Goal: Information Seeking & Learning: Learn about a topic

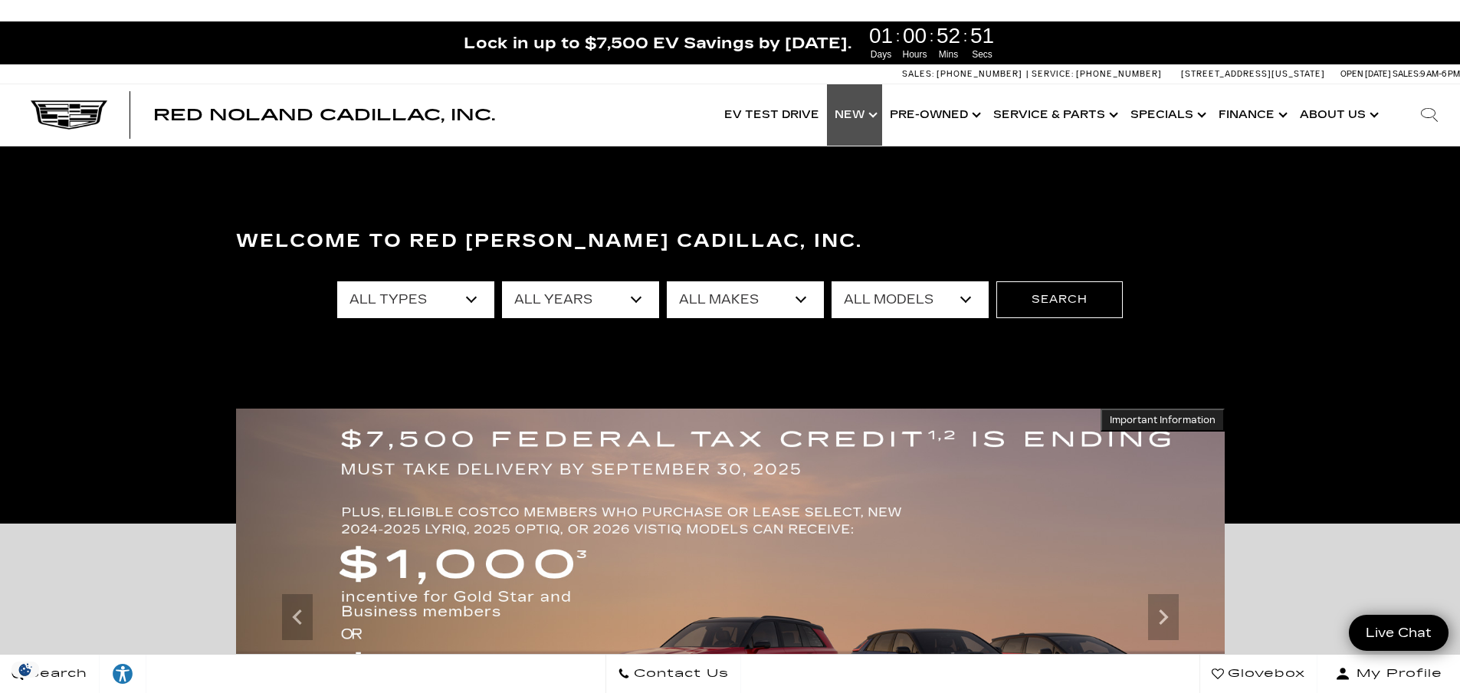
click at [867, 118] on link "Show New" at bounding box center [854, 114] width 55 height 61
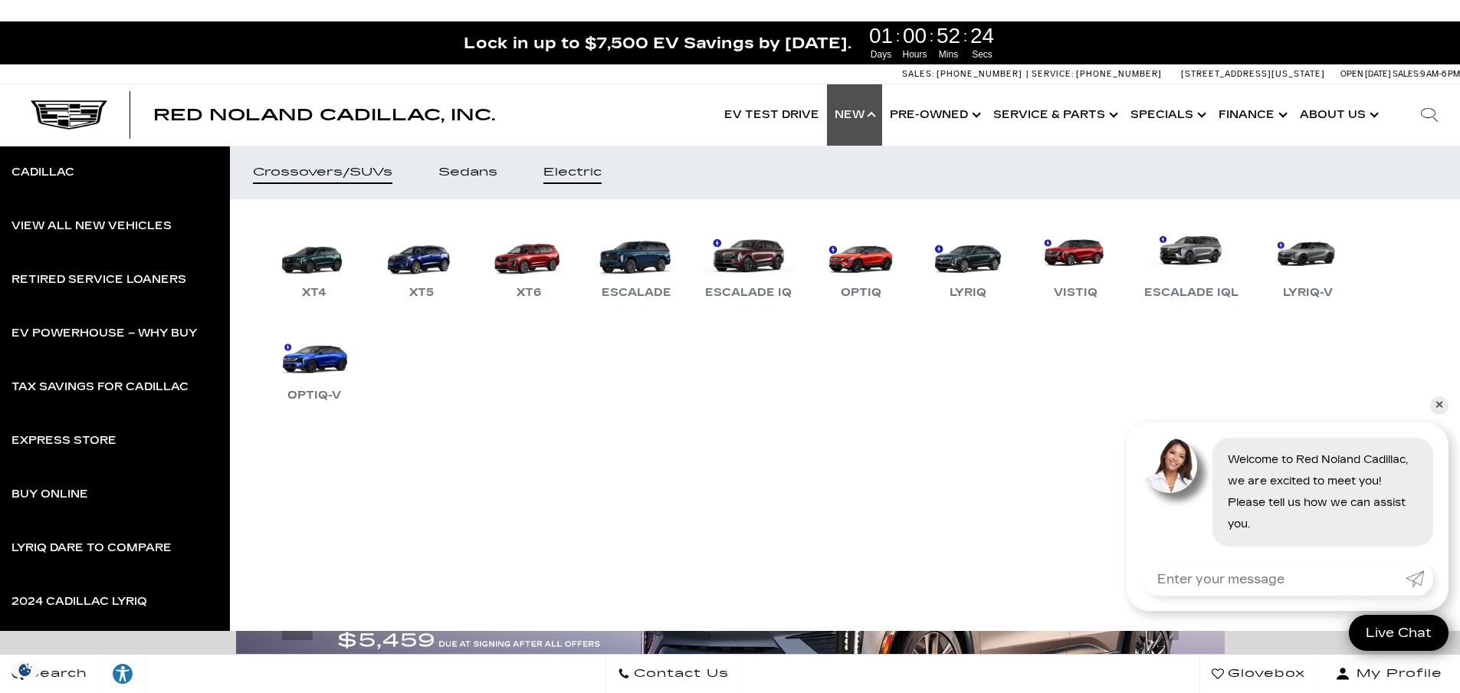
click at [600, 161] on link "Electric" at bounding box center [573, 173] width 104 height 54
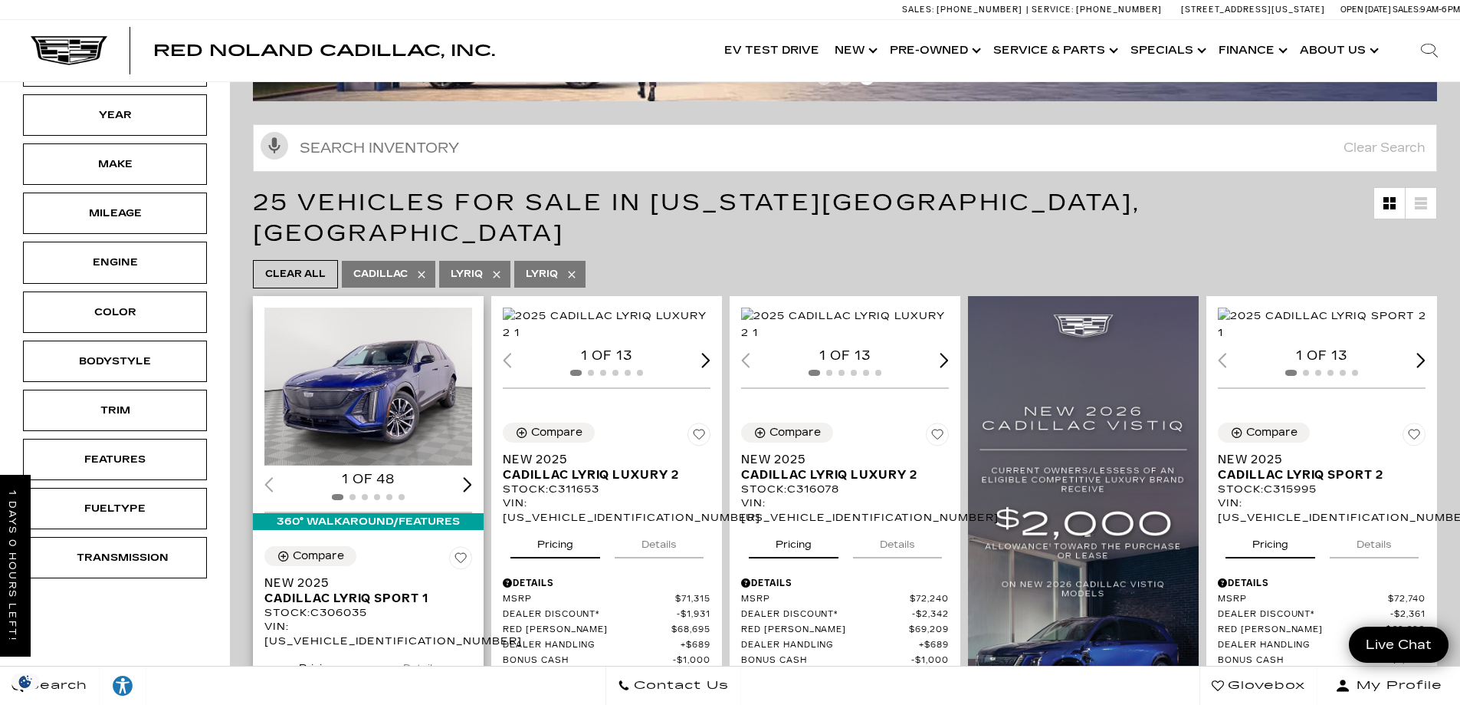
scroll to position [307, 0]
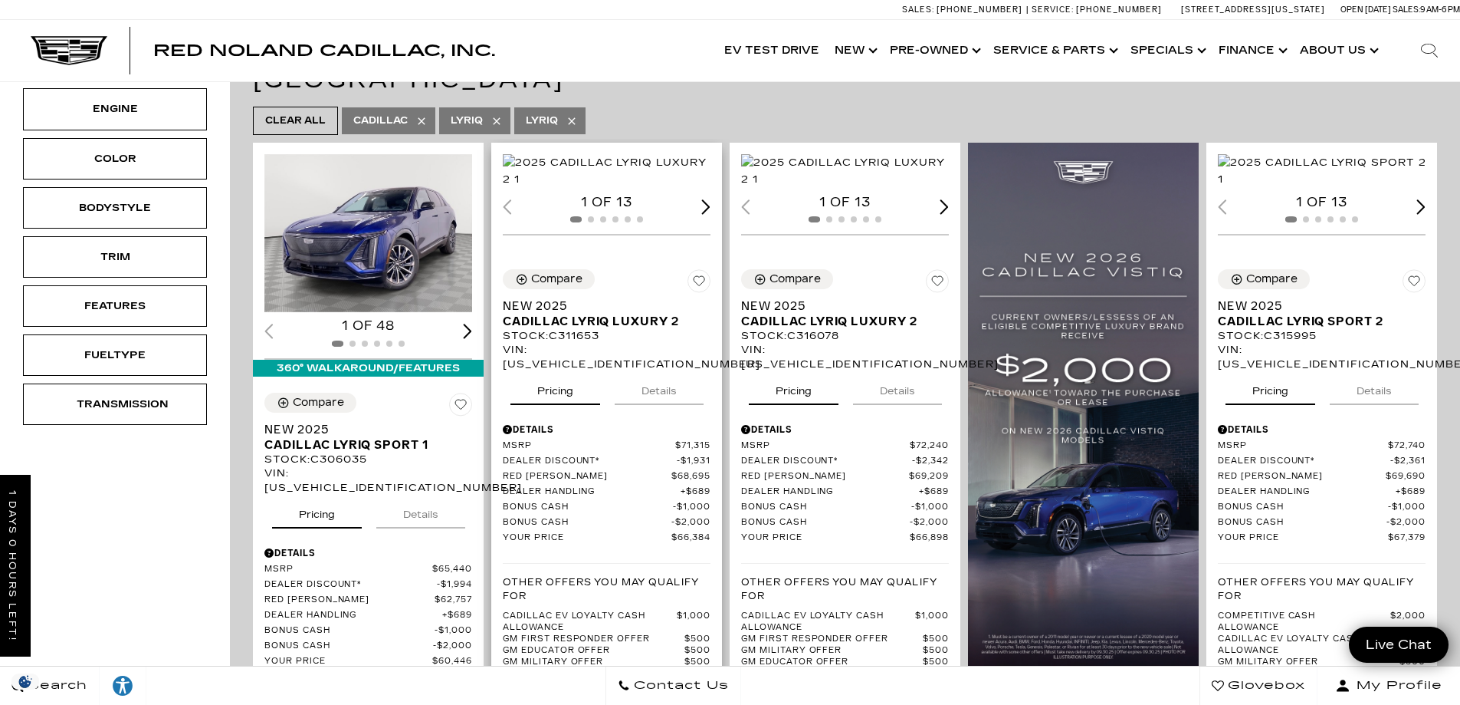
click at [709, 214] on div "Next slide" at bounding box center [705, 206] width 9 height 15
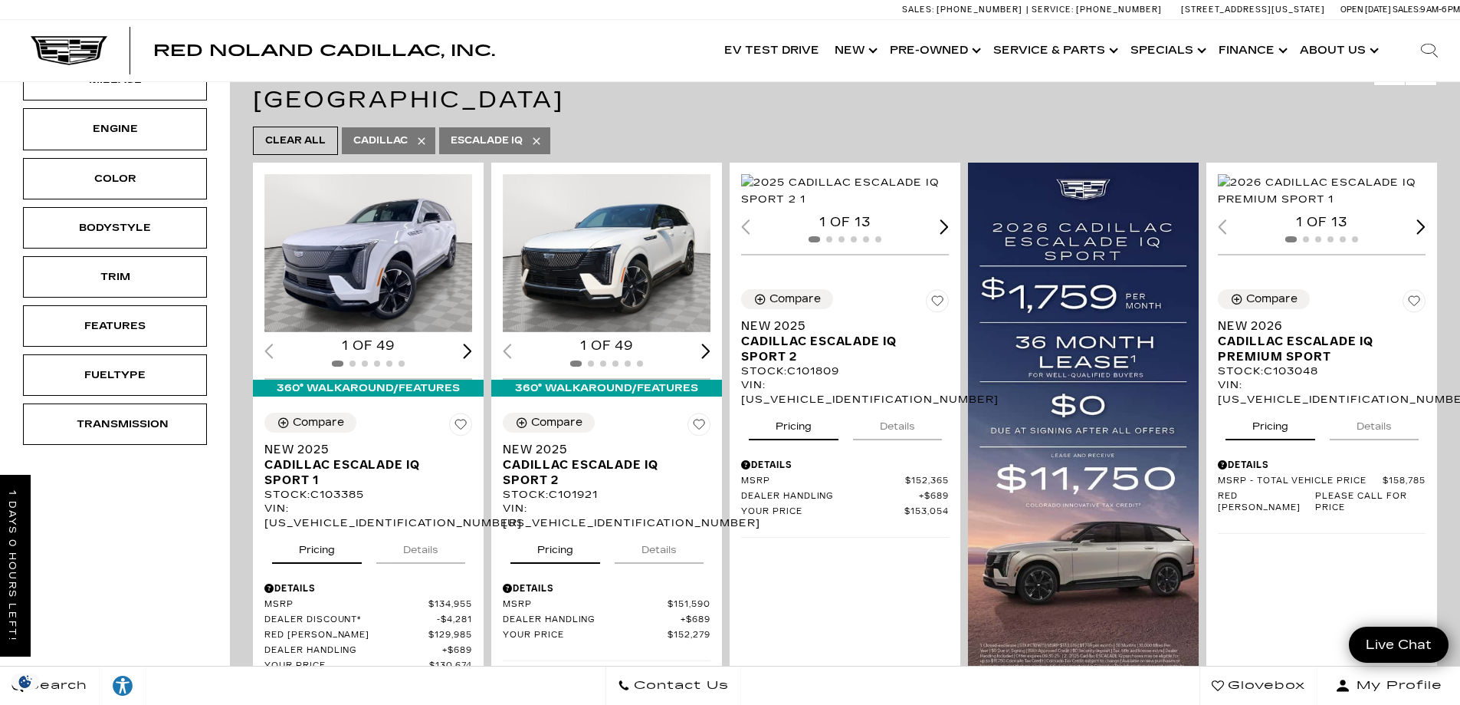
scroll to position [307, 0]
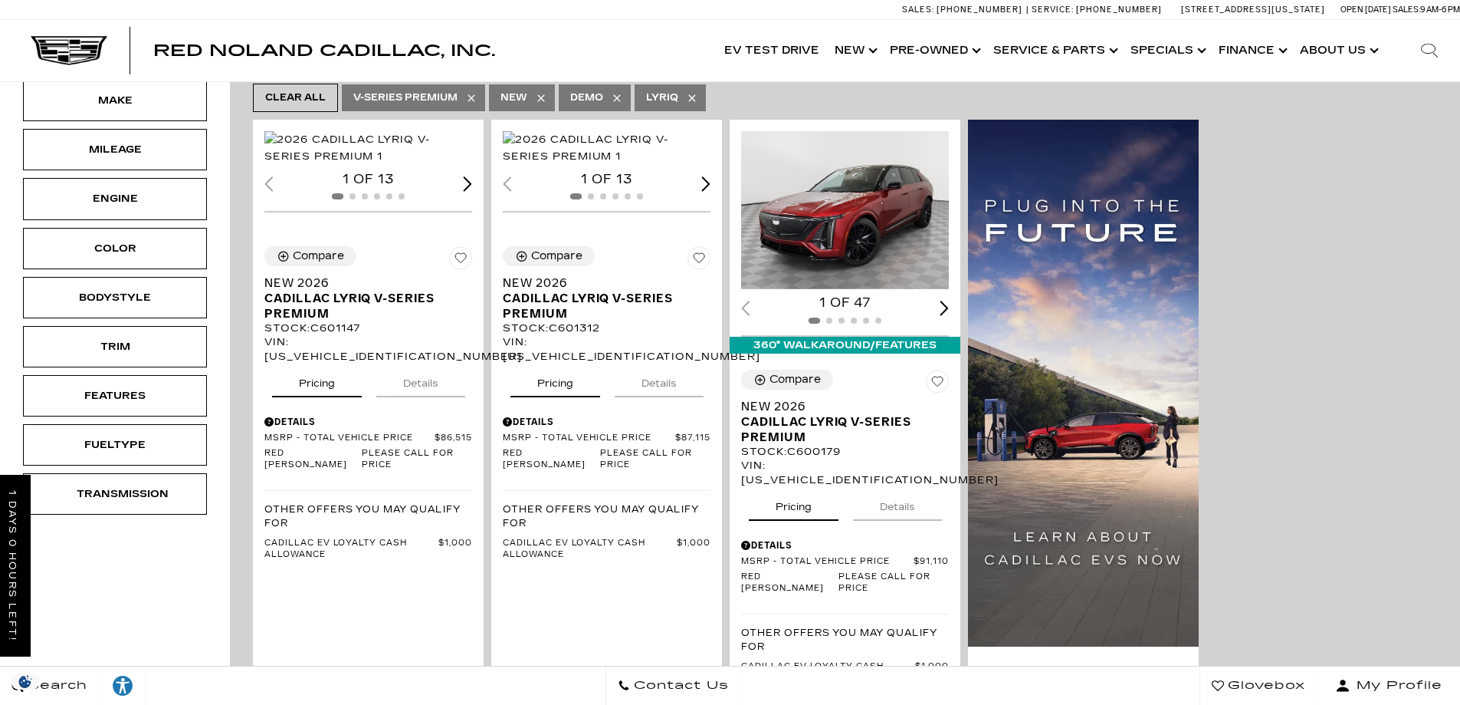
scroll to position [77, 0]
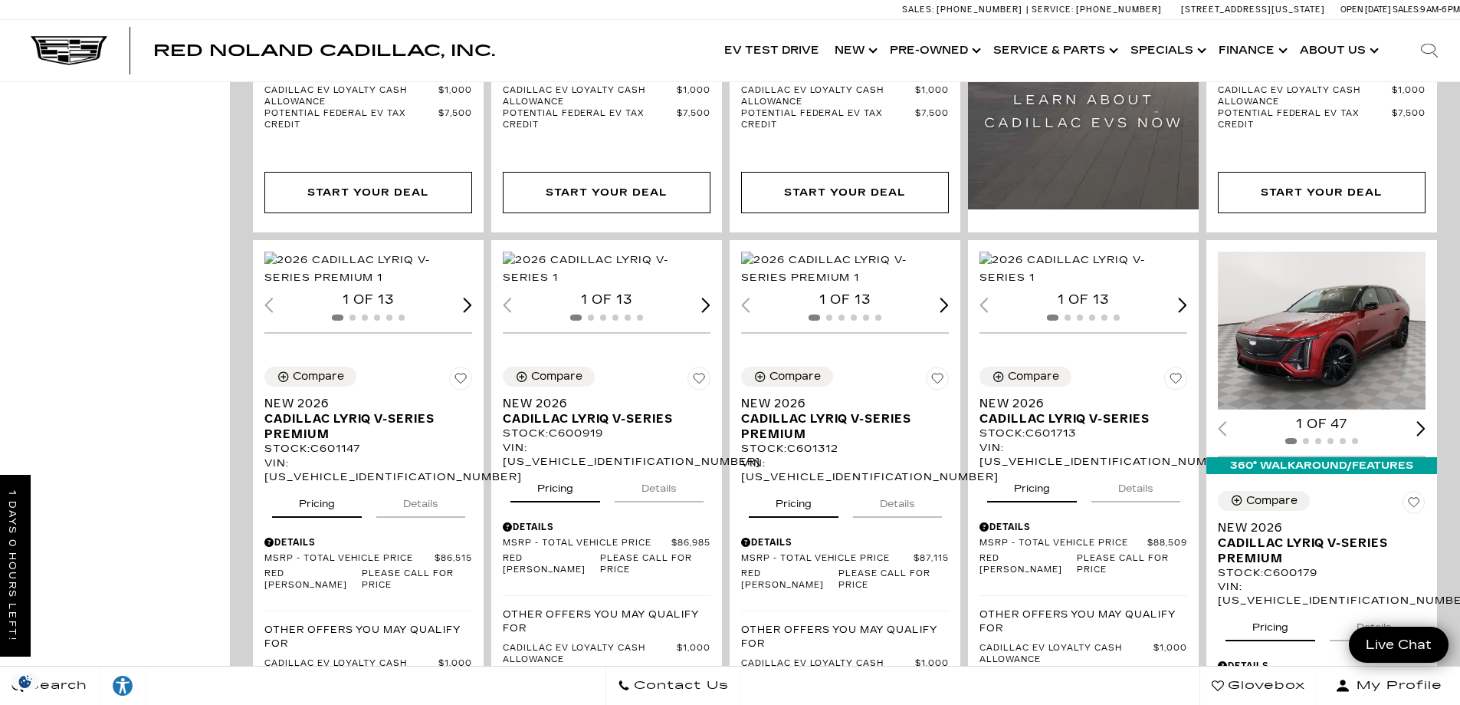
scroll to position [230, 0]
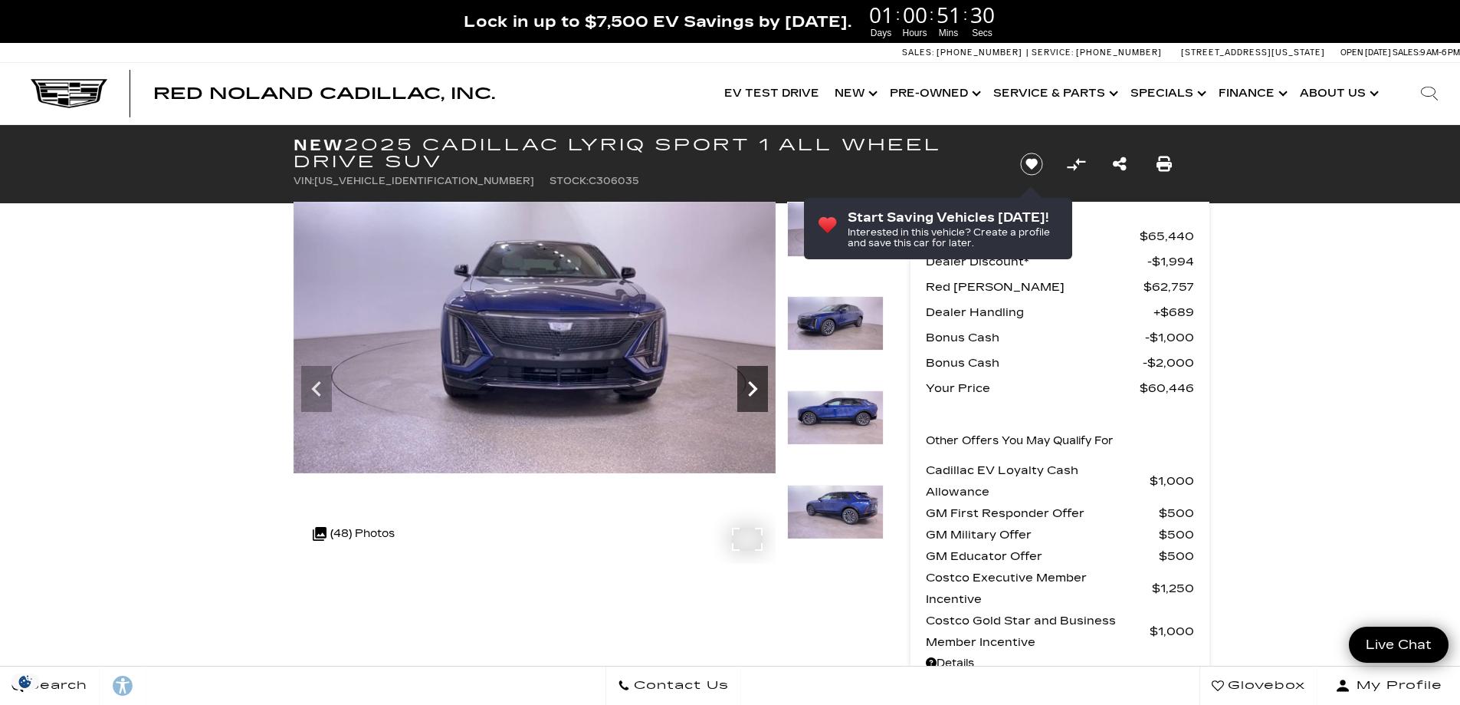
click at [757, 384] on icon "Next" at bounding box center [752, 388] width 31 height 31
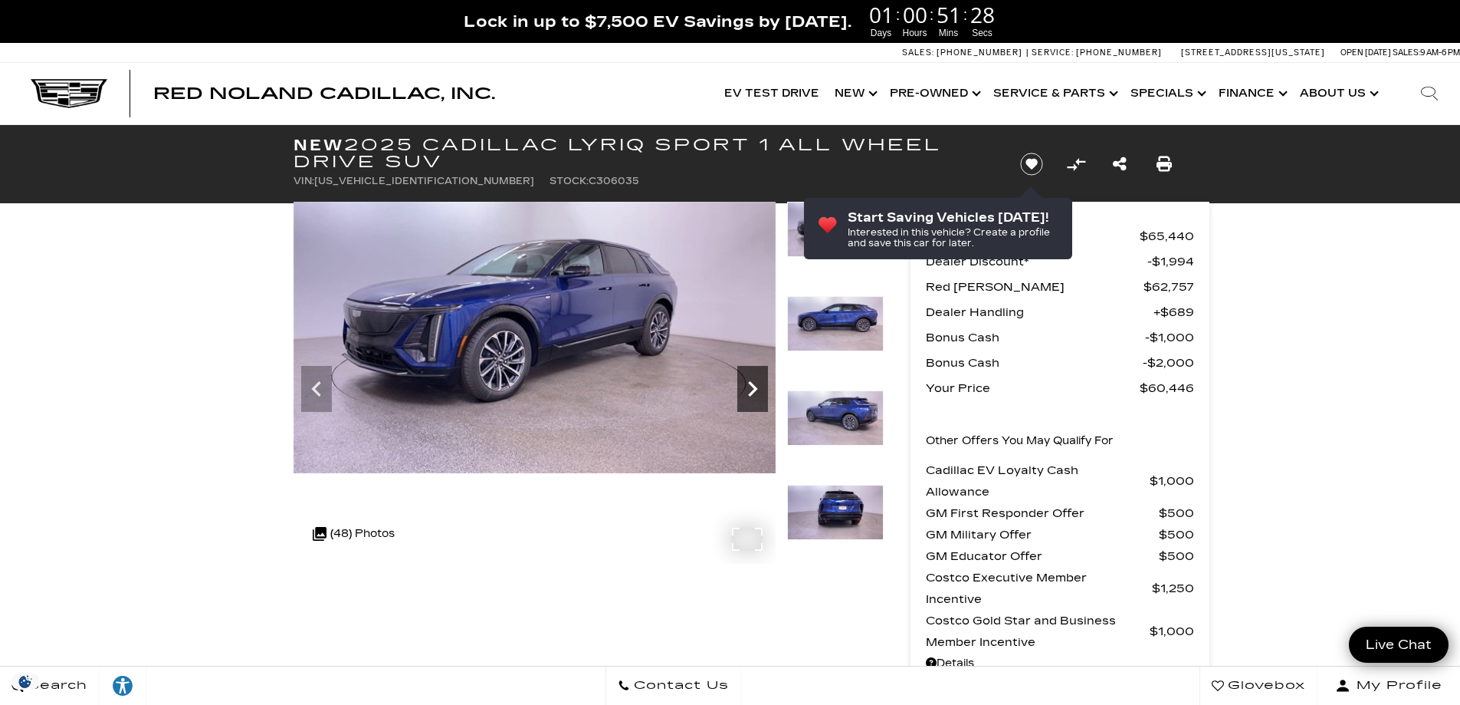
click at [751, 385] on icon "Next" at bounding box center [752, 388] width 9 height 15
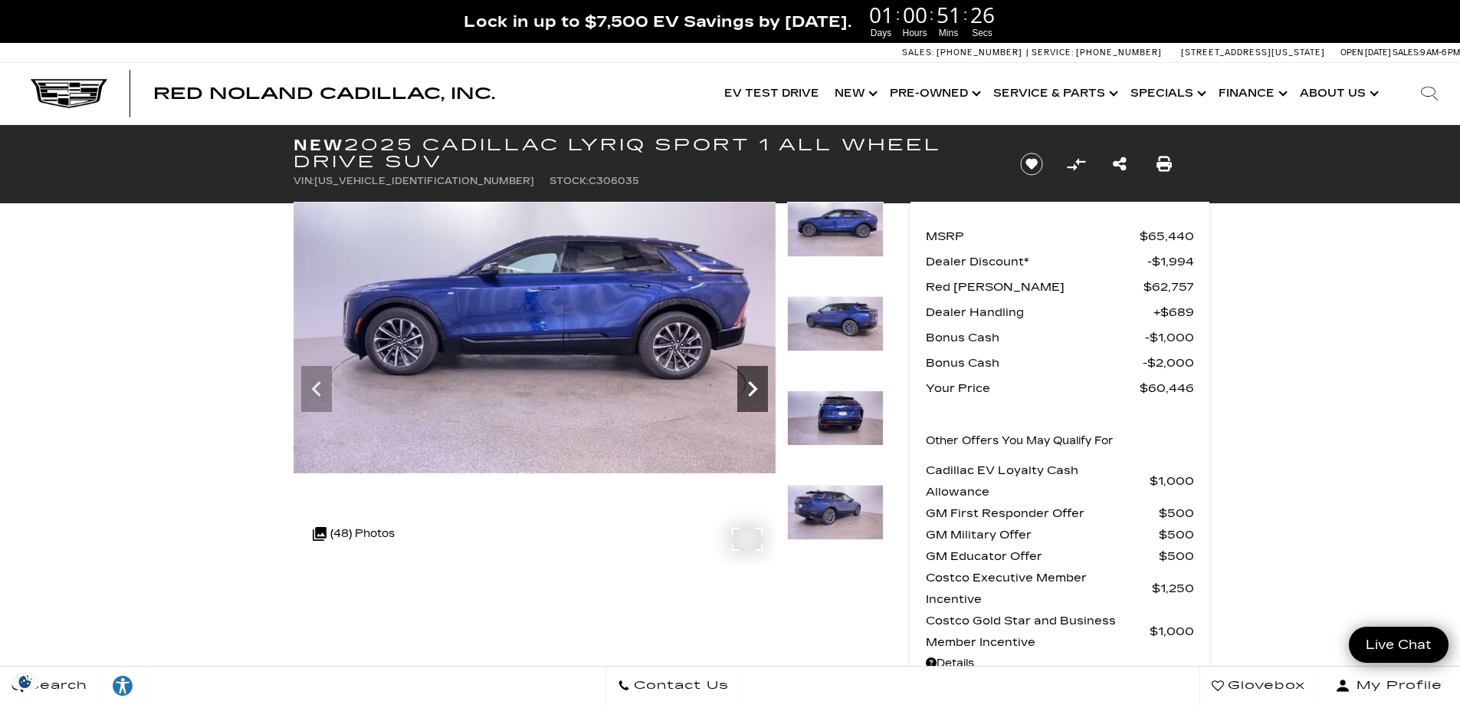
click at [751, 385] on icon "Next" at bounding box center [752, 388] width 9 height 15
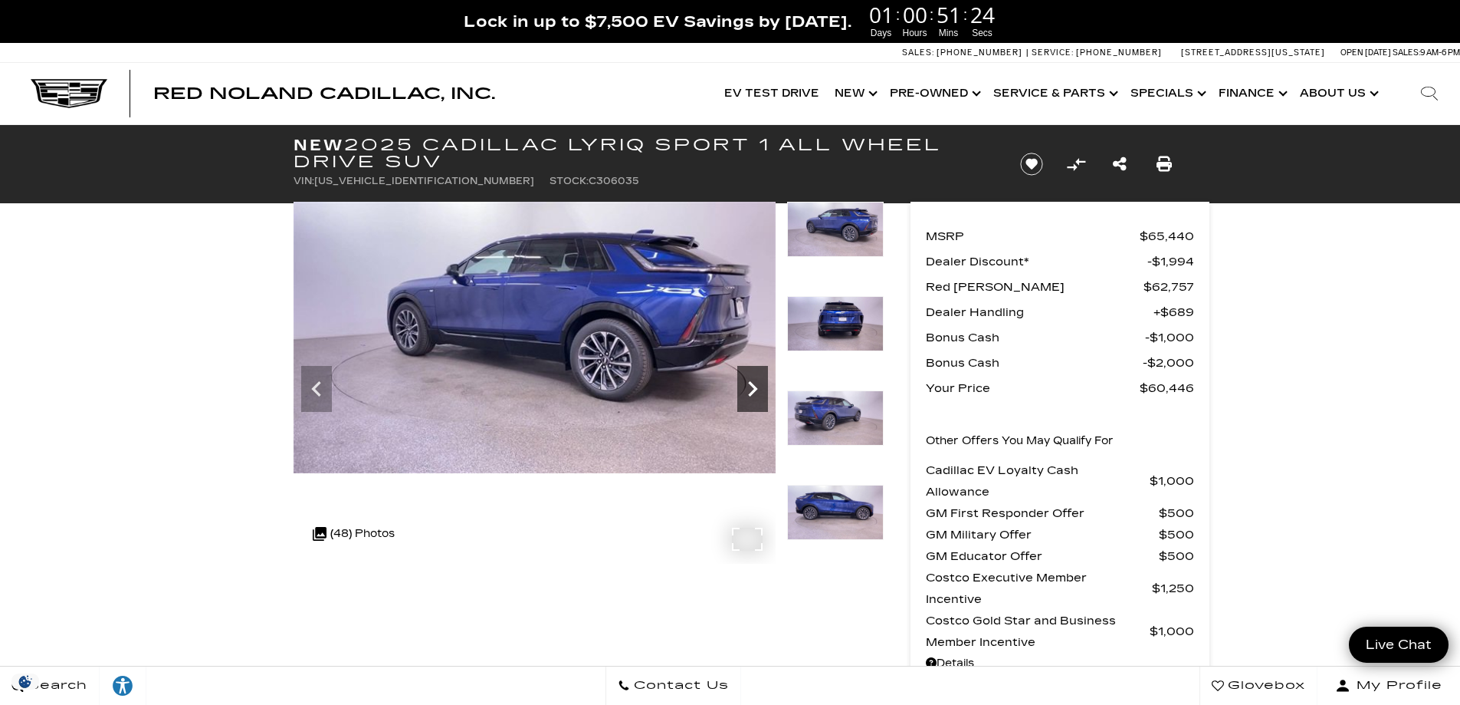
click at [751, 385] on icon "Next" at bounding box center [752, 388] width 9 height 15
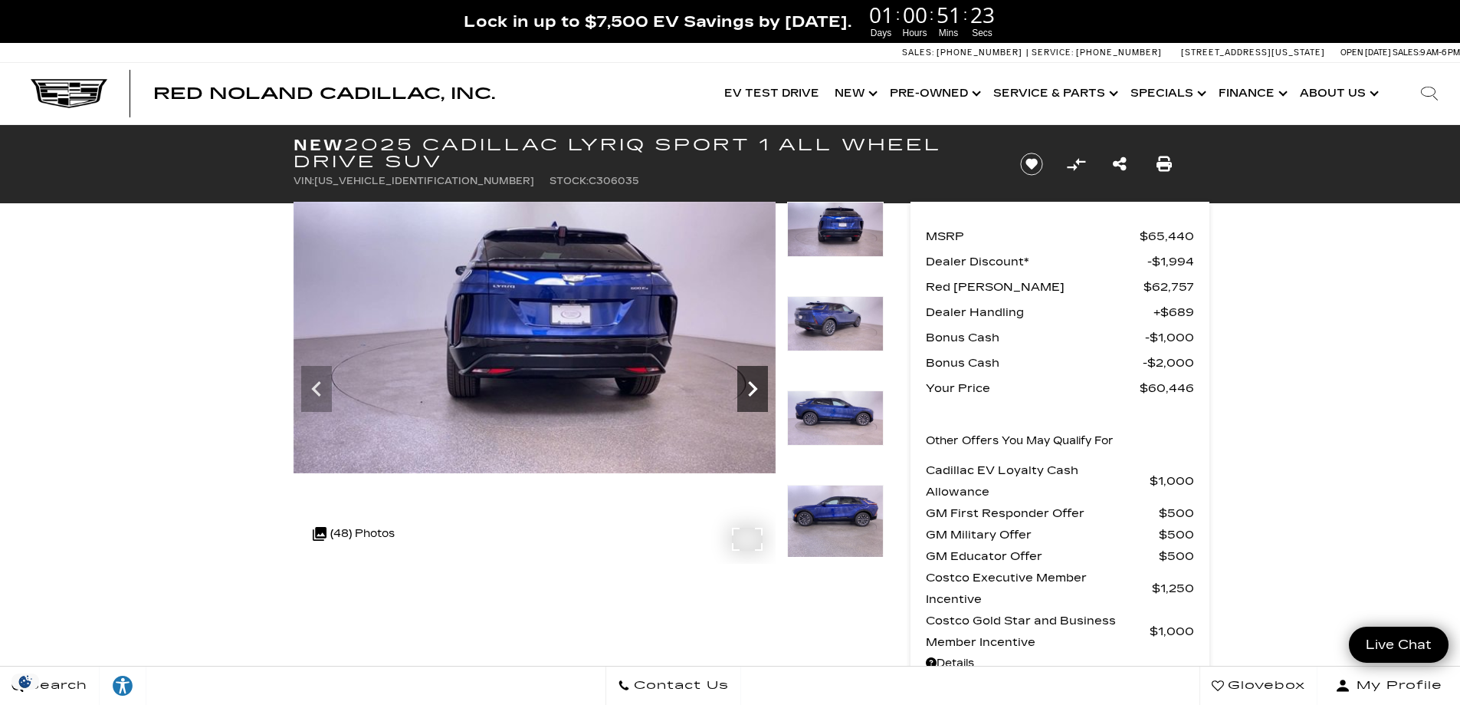
click at [751, 385] on icon "Next" at bounding box center [752, 388] width 9 height 15
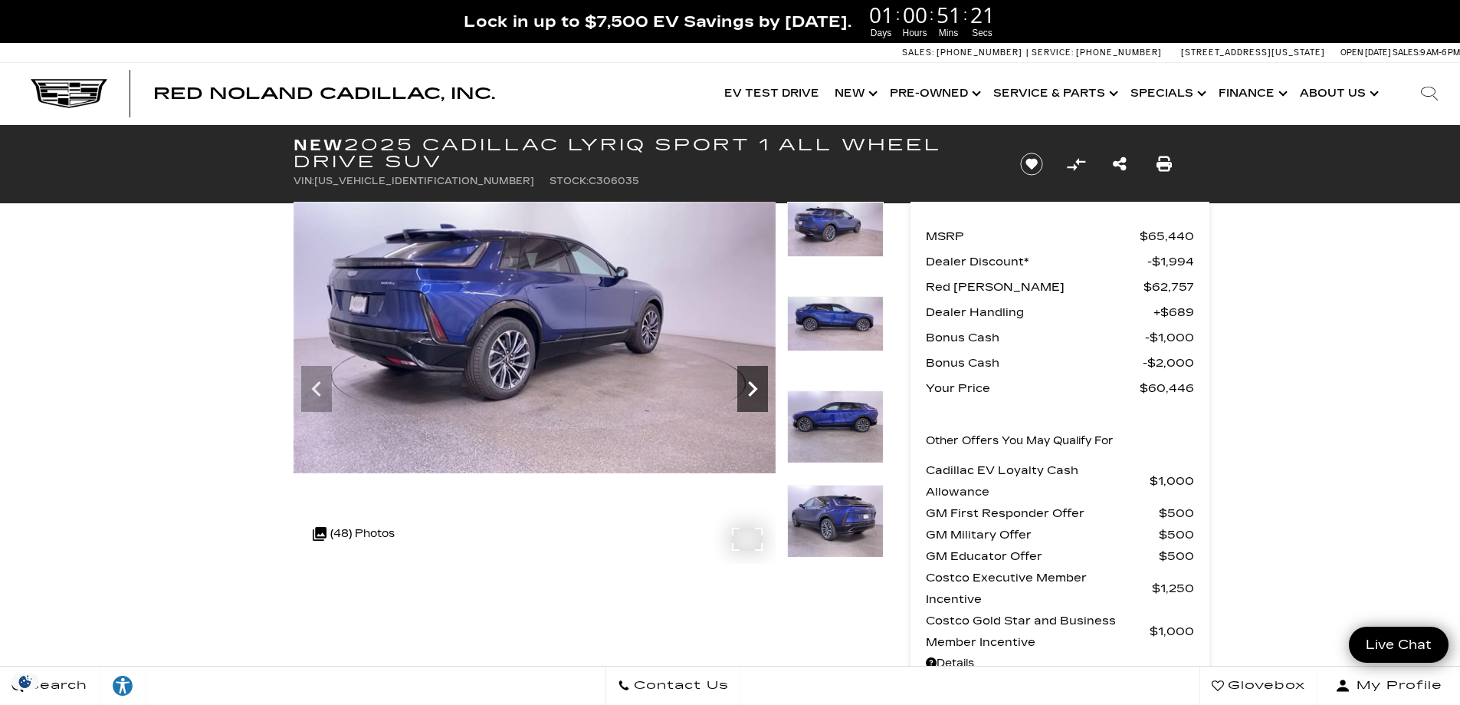
click at [751, 385] on icon "Next" at bounding box center [752, 388] width 9 height 15
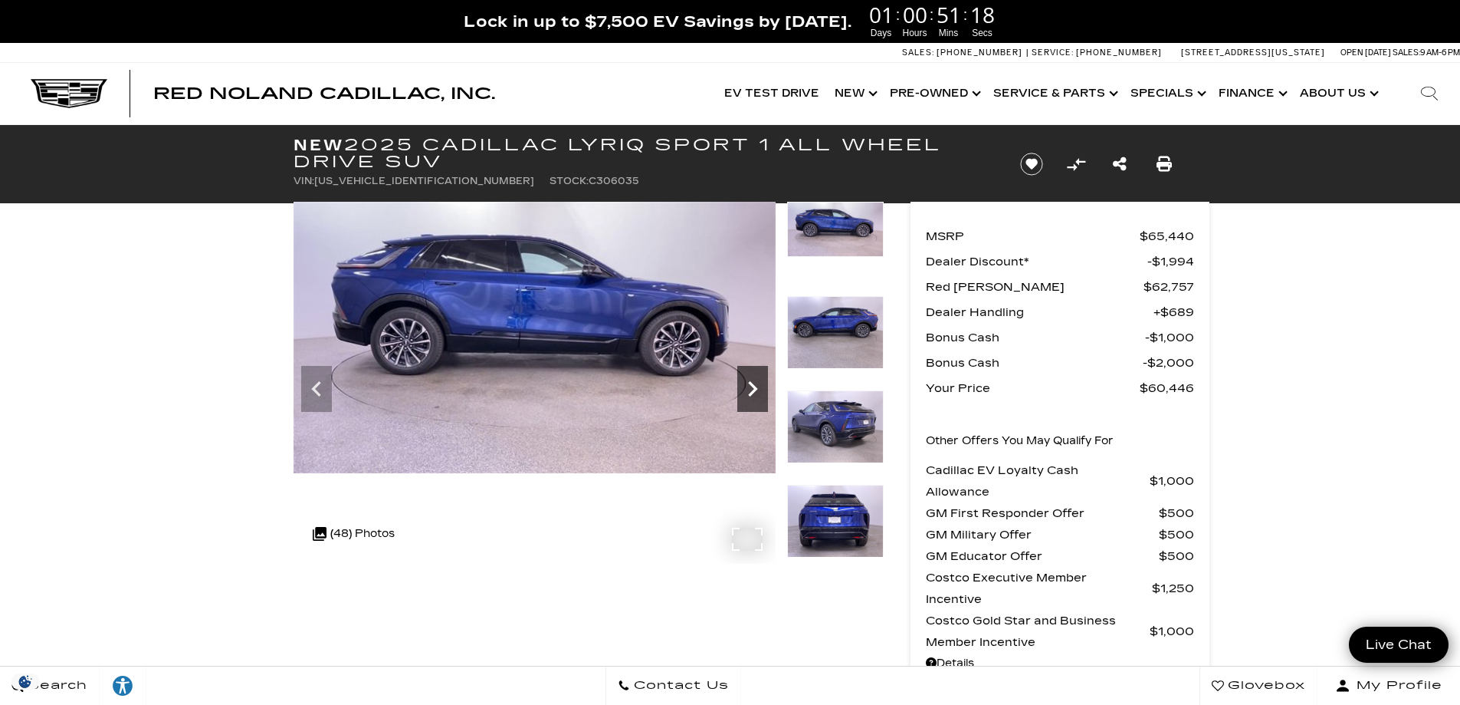
click at [751, 385] on icon "Next" at bounding box center [752, 388] width 9 height 15
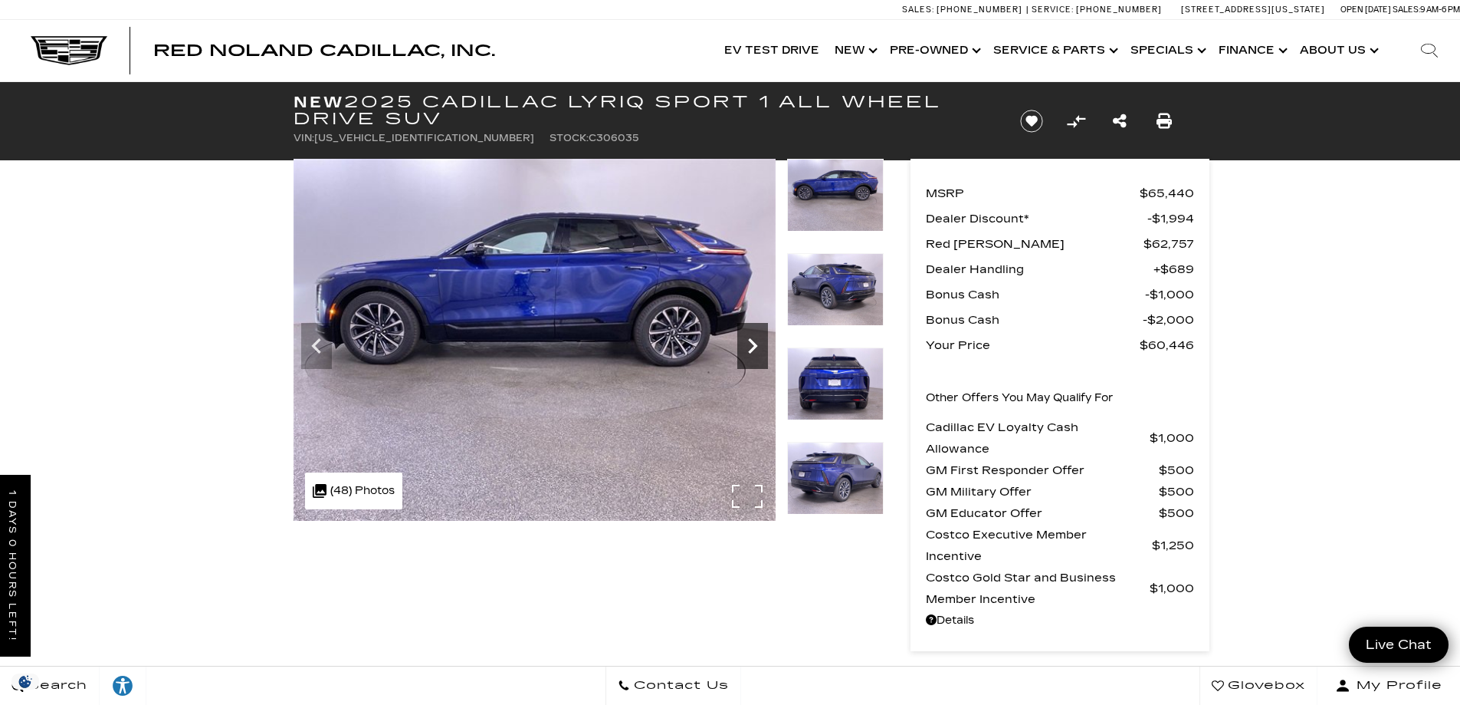
click at [754, 341] on icon "Next" at bounding box center [752, 345] width 31 height 31
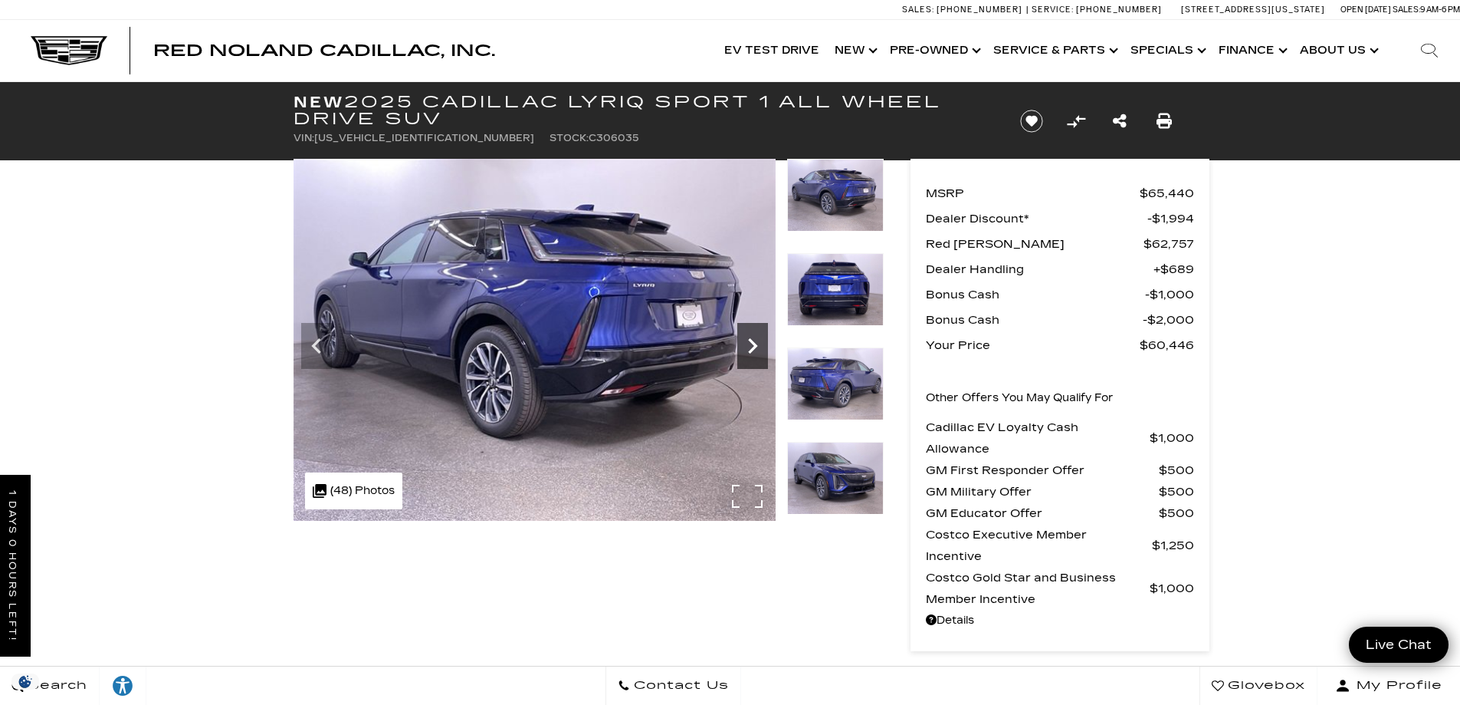
click at [754, 341] on icon "Next" at bounding box center [752, 345] width 31 height 31
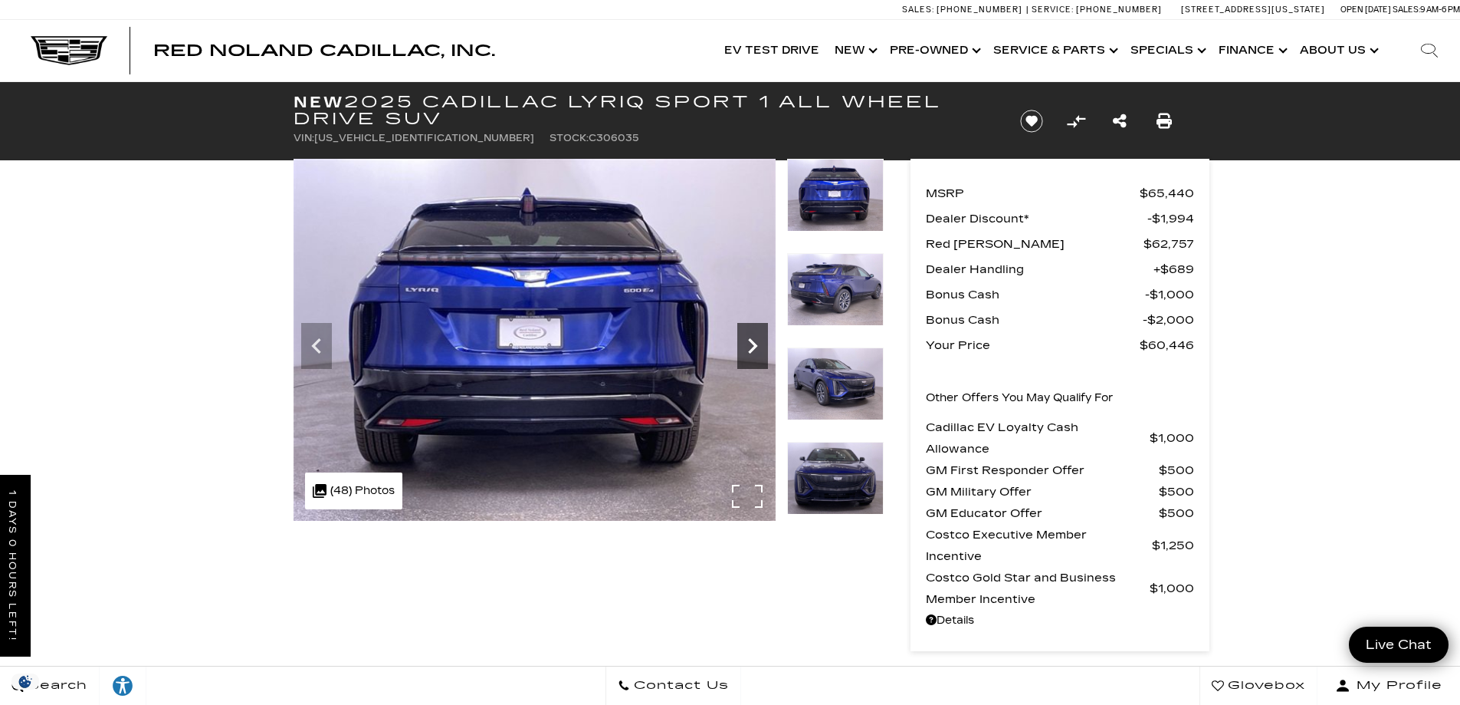
click at [754, 341] on icon "Next" at bounding box center [752, 345] width 31 height 31
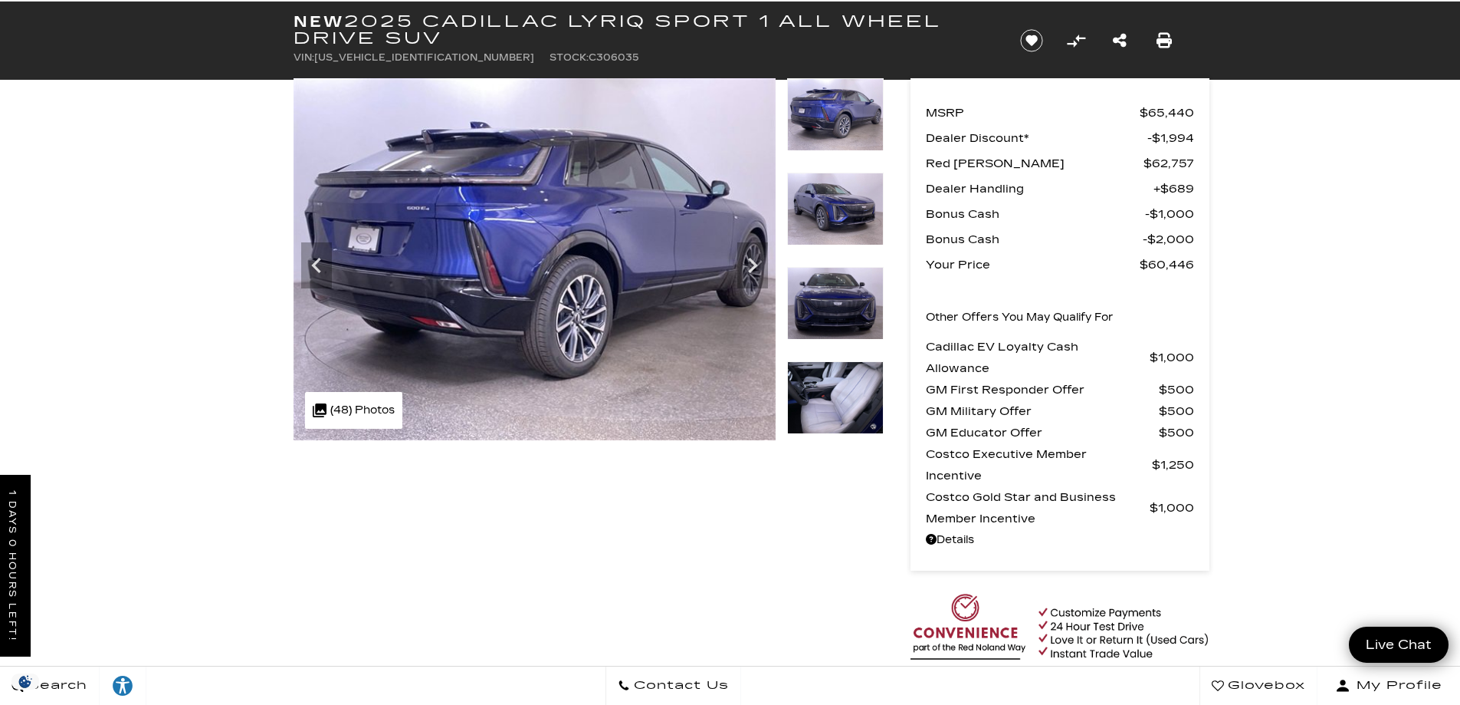
scroll to position [230, 0]
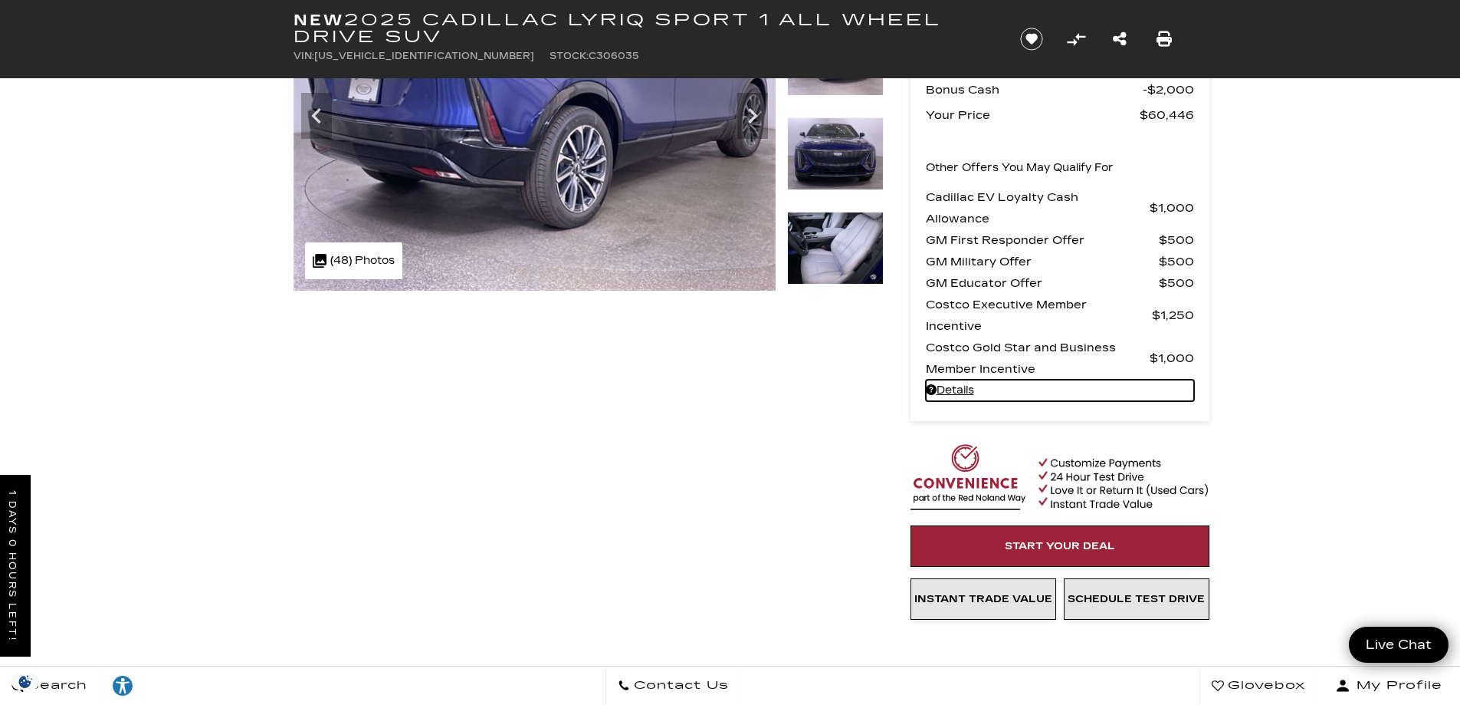
click at [965, 388] on link "Details - about pricing for: New 2025 Cadillac LYRIQ Sport 1 All Wheel Drive SUV" at bounding box center [1060, 389] width 268 height 21
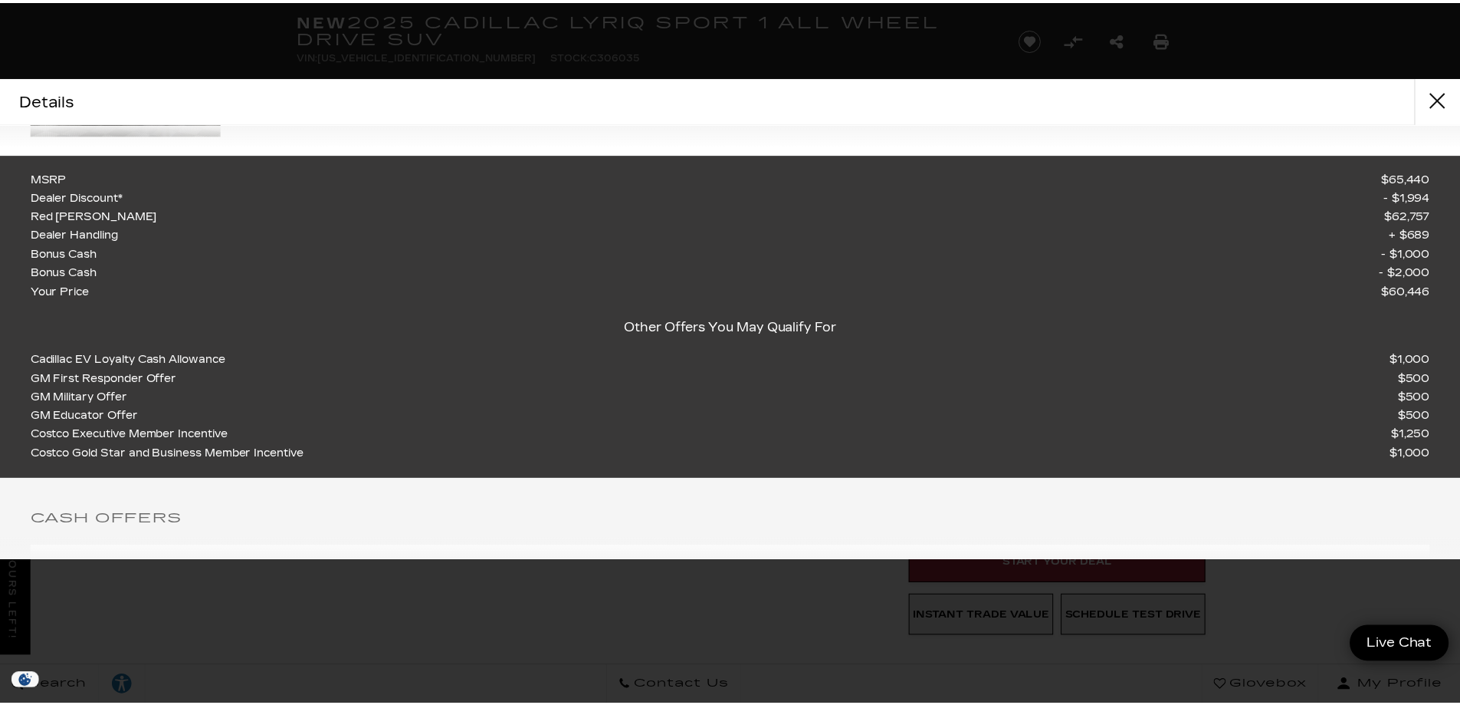
scroll to position [0, 0]
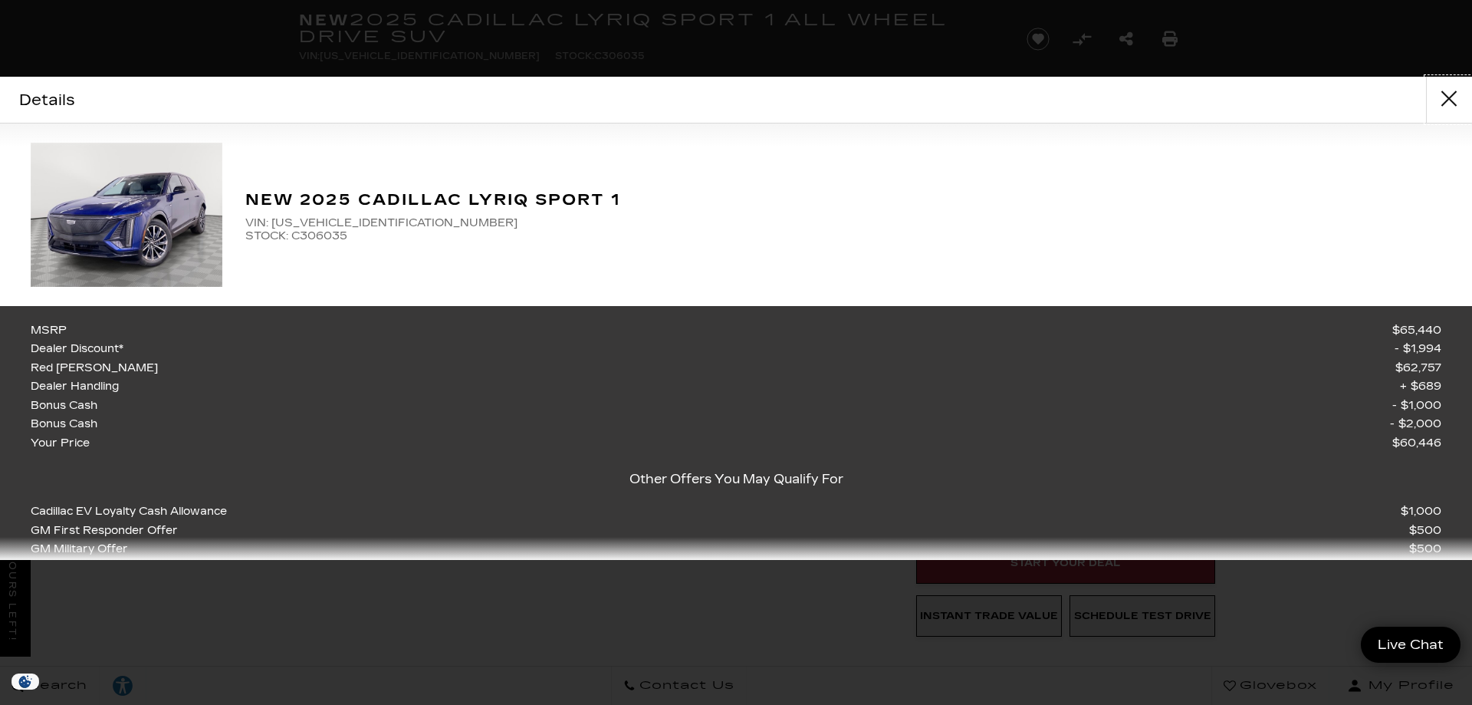
click at [1453, 92] on button "close" at bounding box center [1449, 100] width 46 height 46
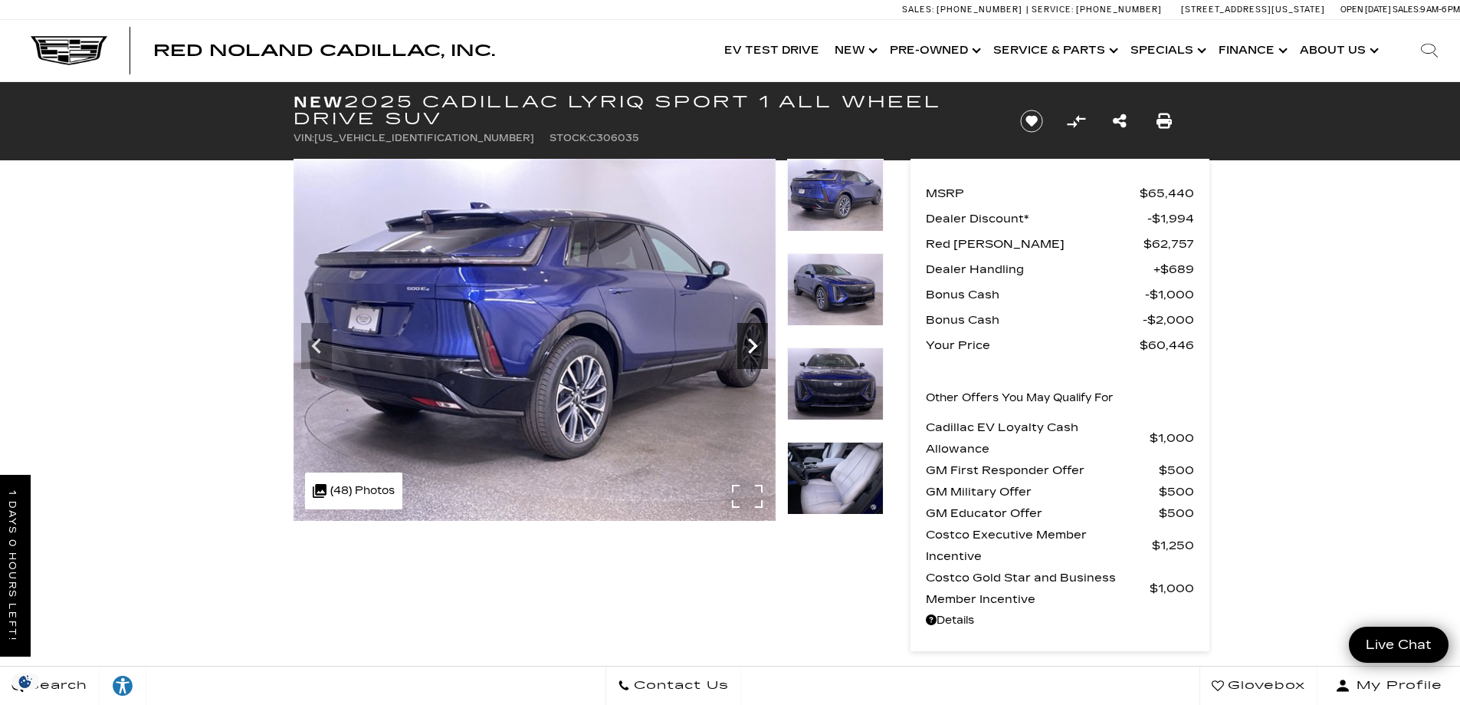
click at [754, 339] on icon "Next" at bounding box center [752, 345] width 31 height 31
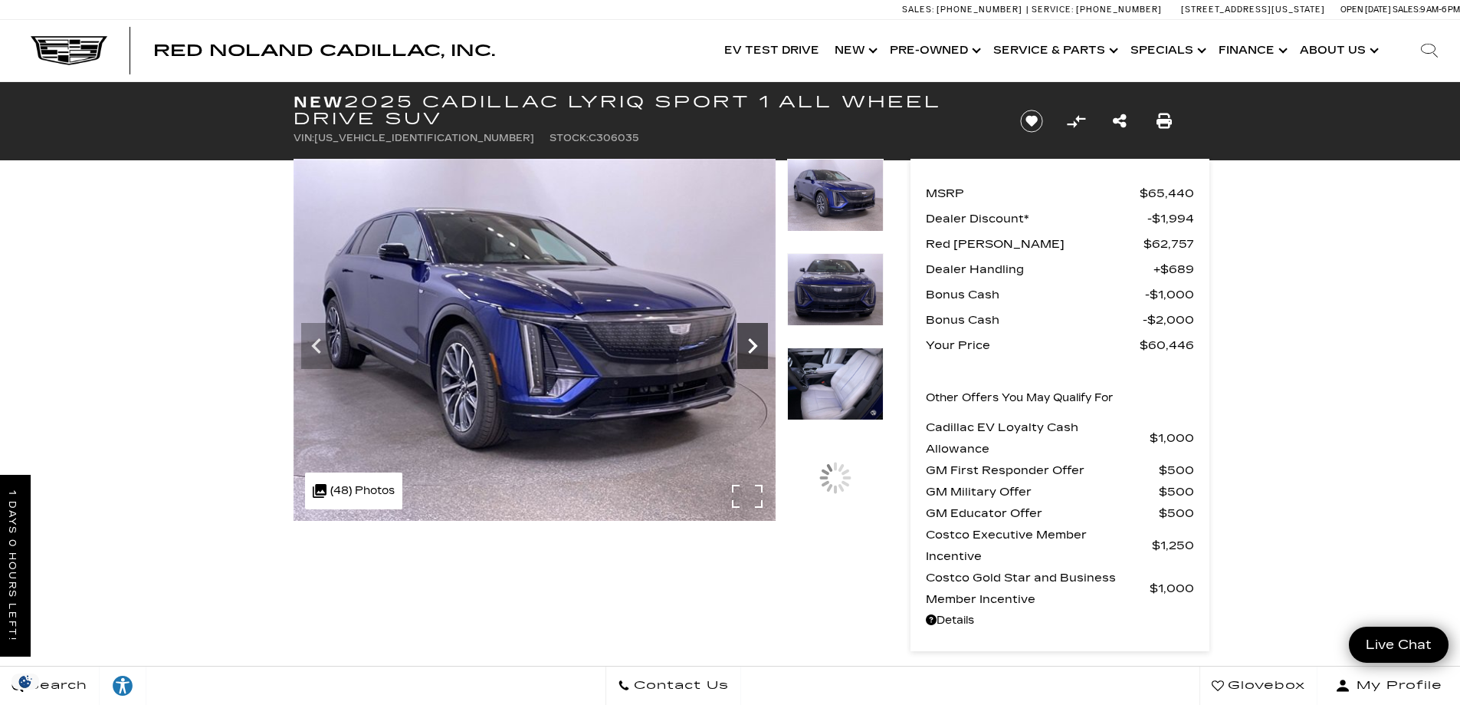
click at [754, 340] on icon "Next" at bounding box center [752, 345] width 31 height 31
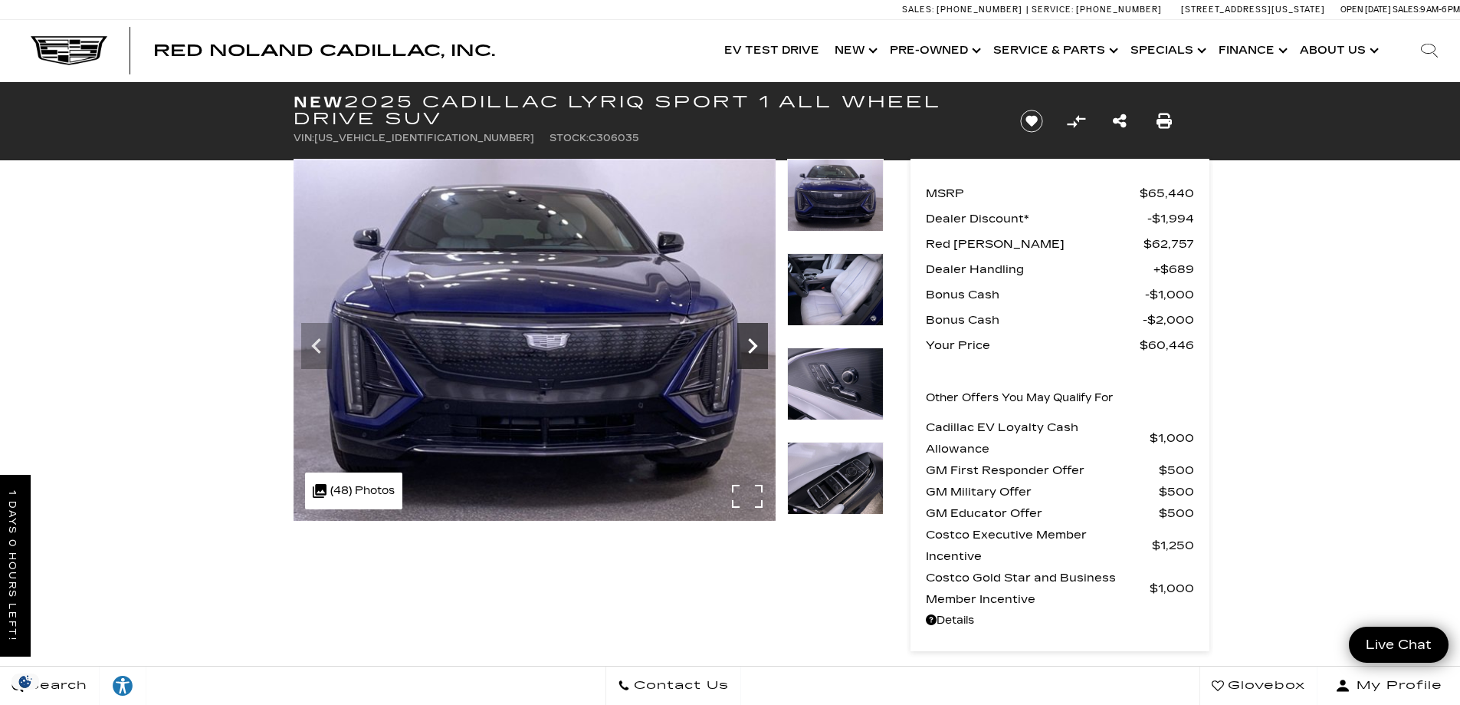
click at [754, 340] on icon "Next" at bounding box center [752, 345] width 31 height 31
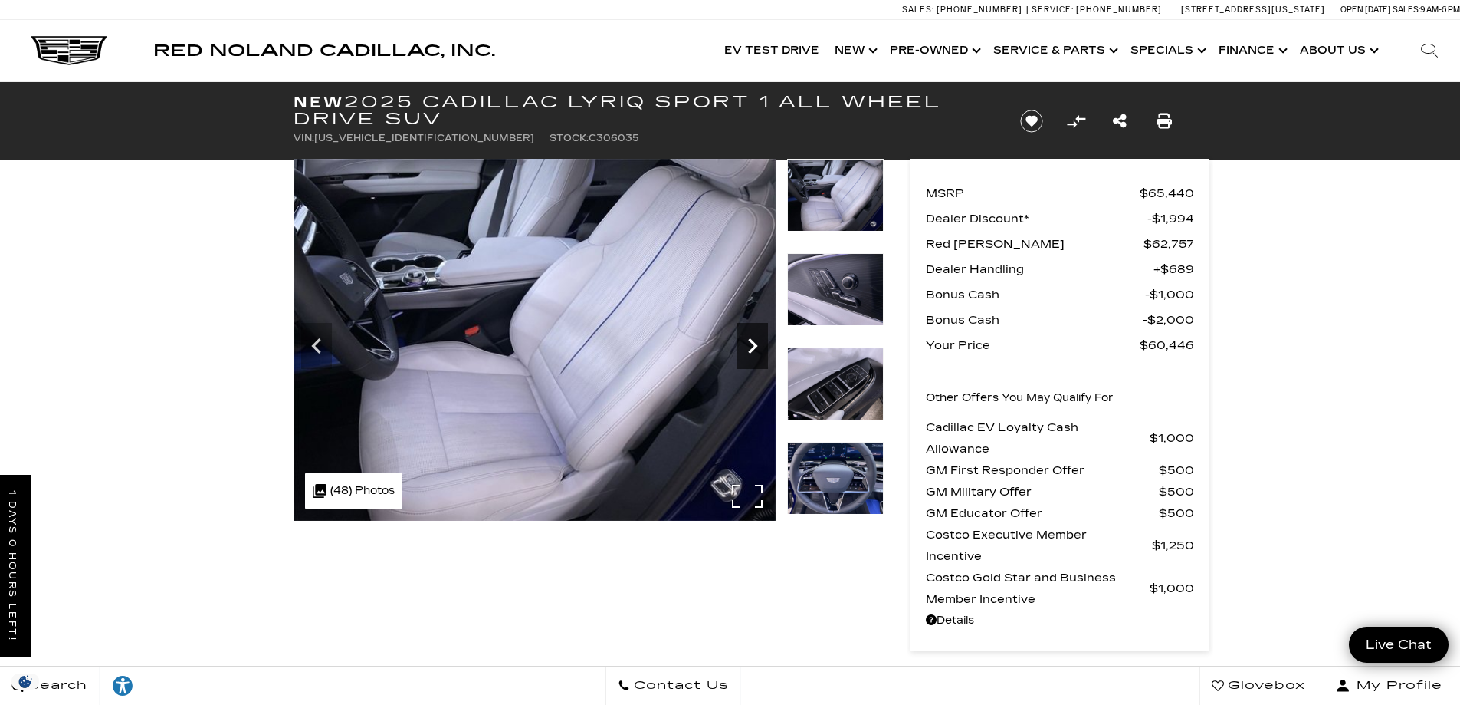
click at [754, 340] on icon "Next" at bounding box center [752, 345] width 31 height 31
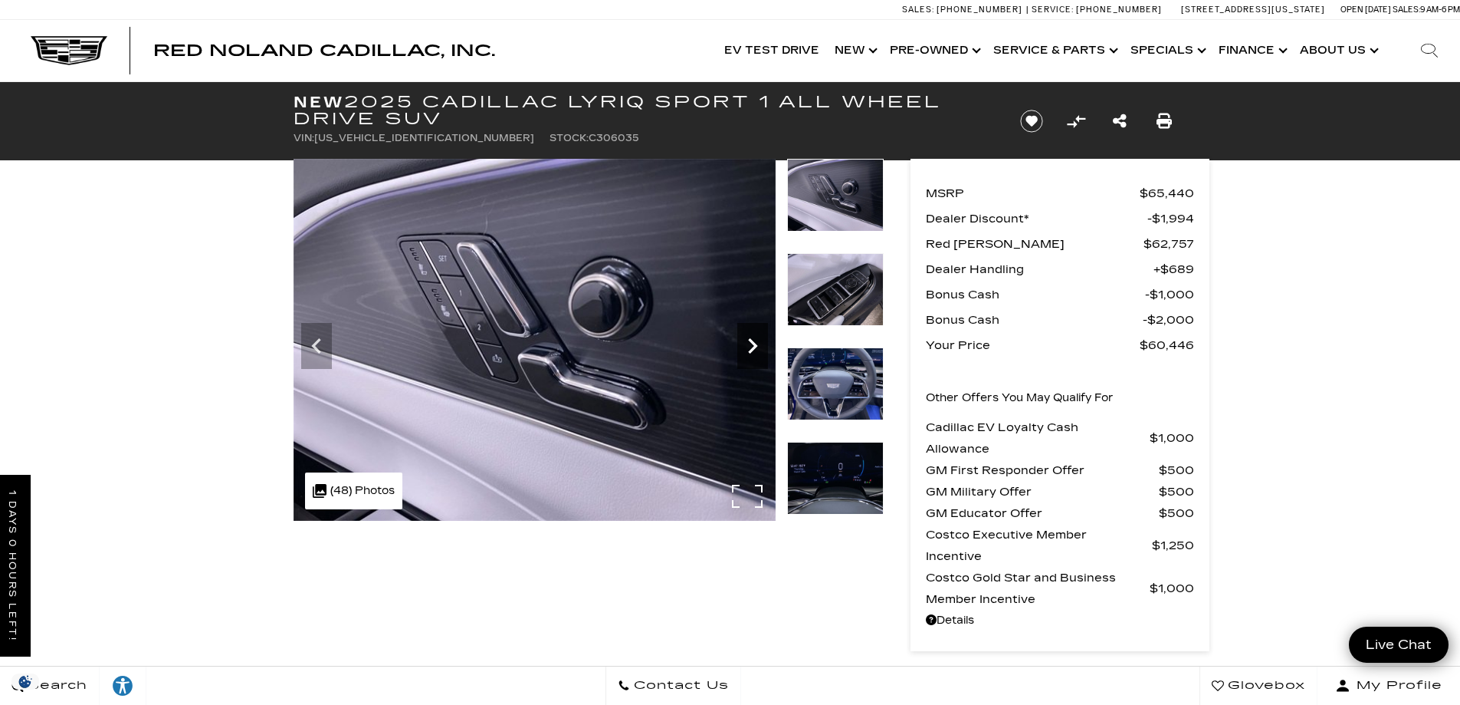
click at [754, 340] on icon "Next" at bounding box center [752, 345] width 31 height 31
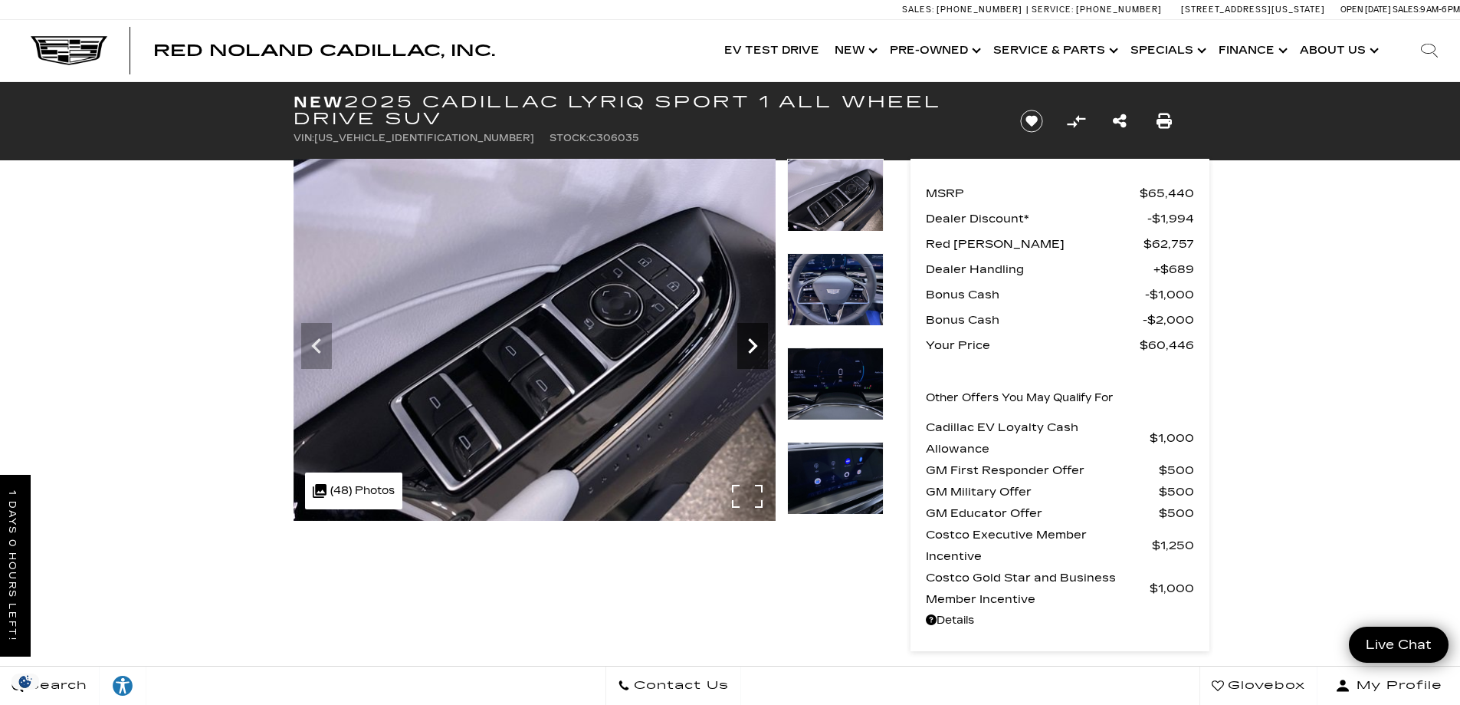
click at [754, 340] on icon "Next" at bounding box center [752, 345] width 31 height 31
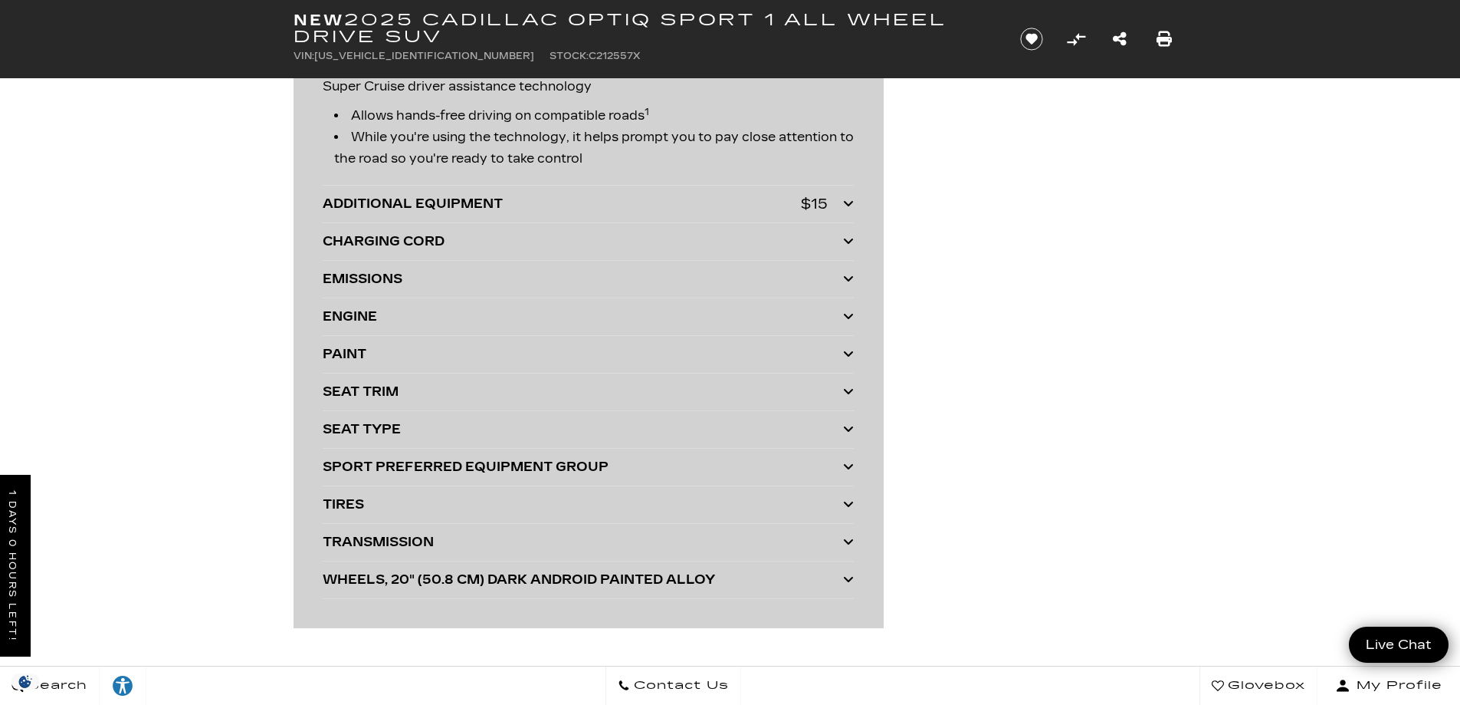
scroll to position [3603, 0]
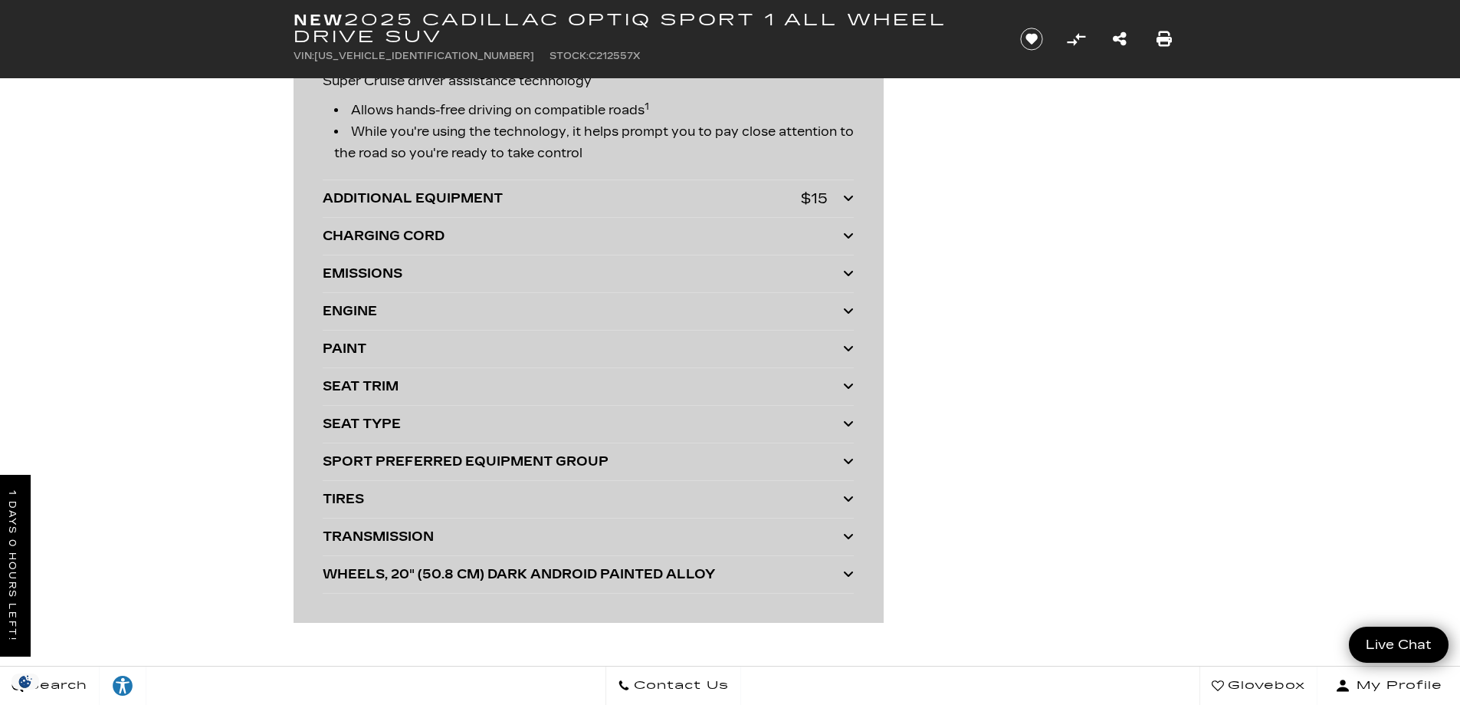
click at [853, 230] on icon at bounding box center [848, 235] width 11 height 12
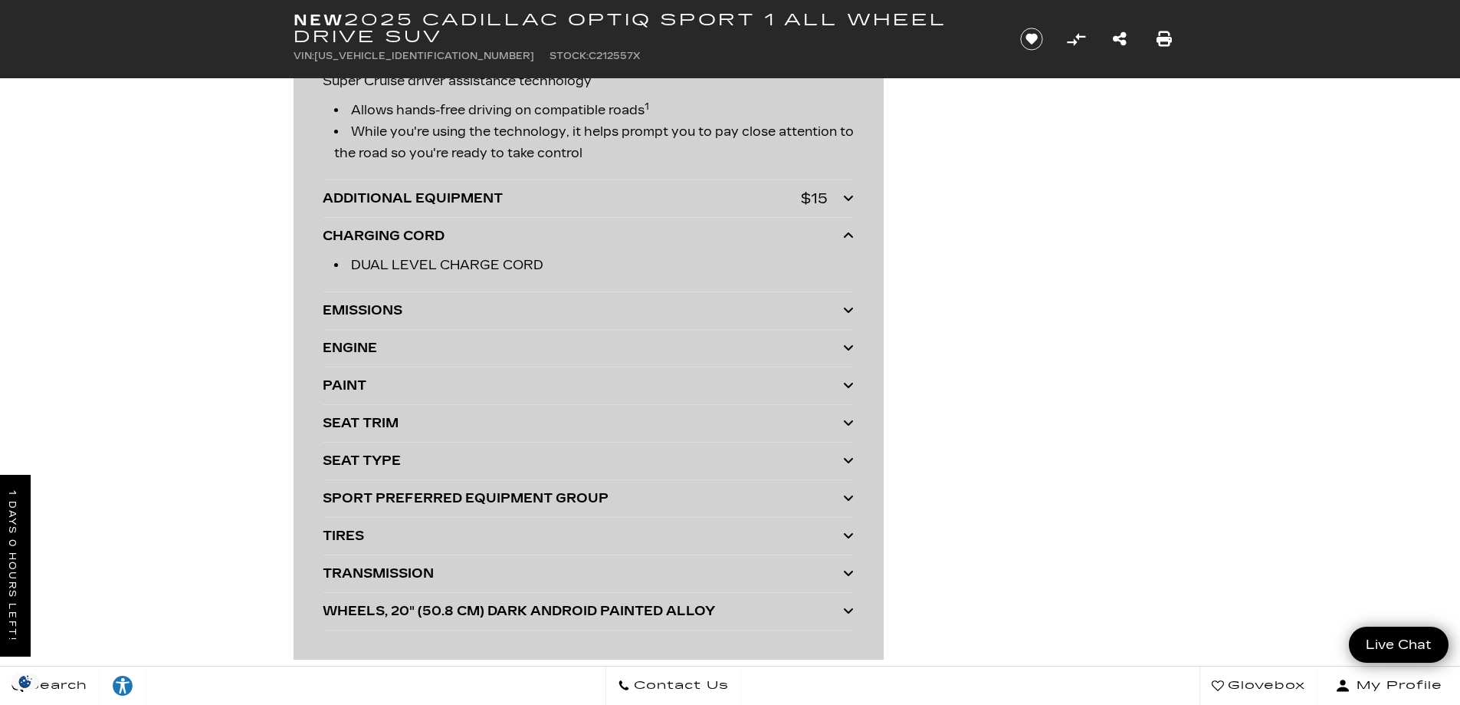
click at [853, 230] on icon at bounding box center [848, 235] width 11 height 12
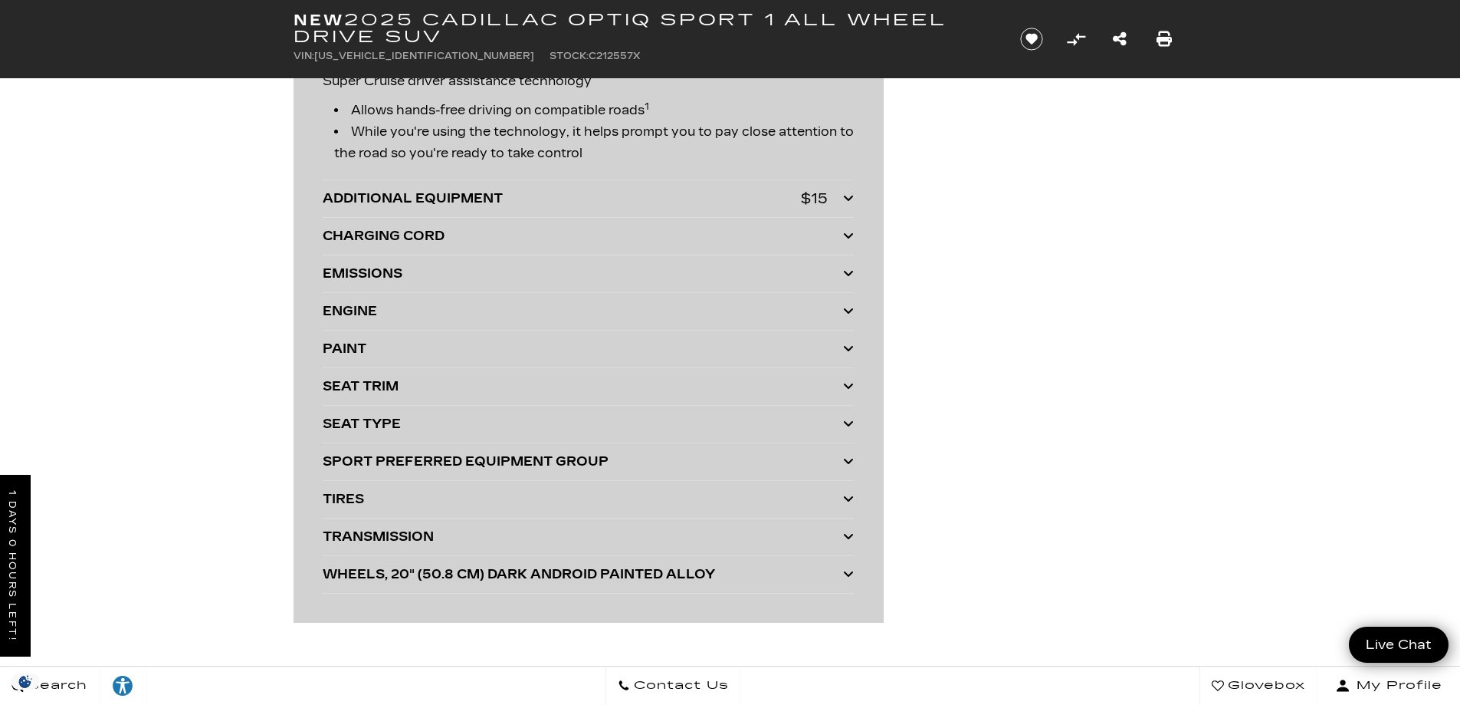
click at [846, 343] on icon at bounding box center [848, 348] width 11 height 12
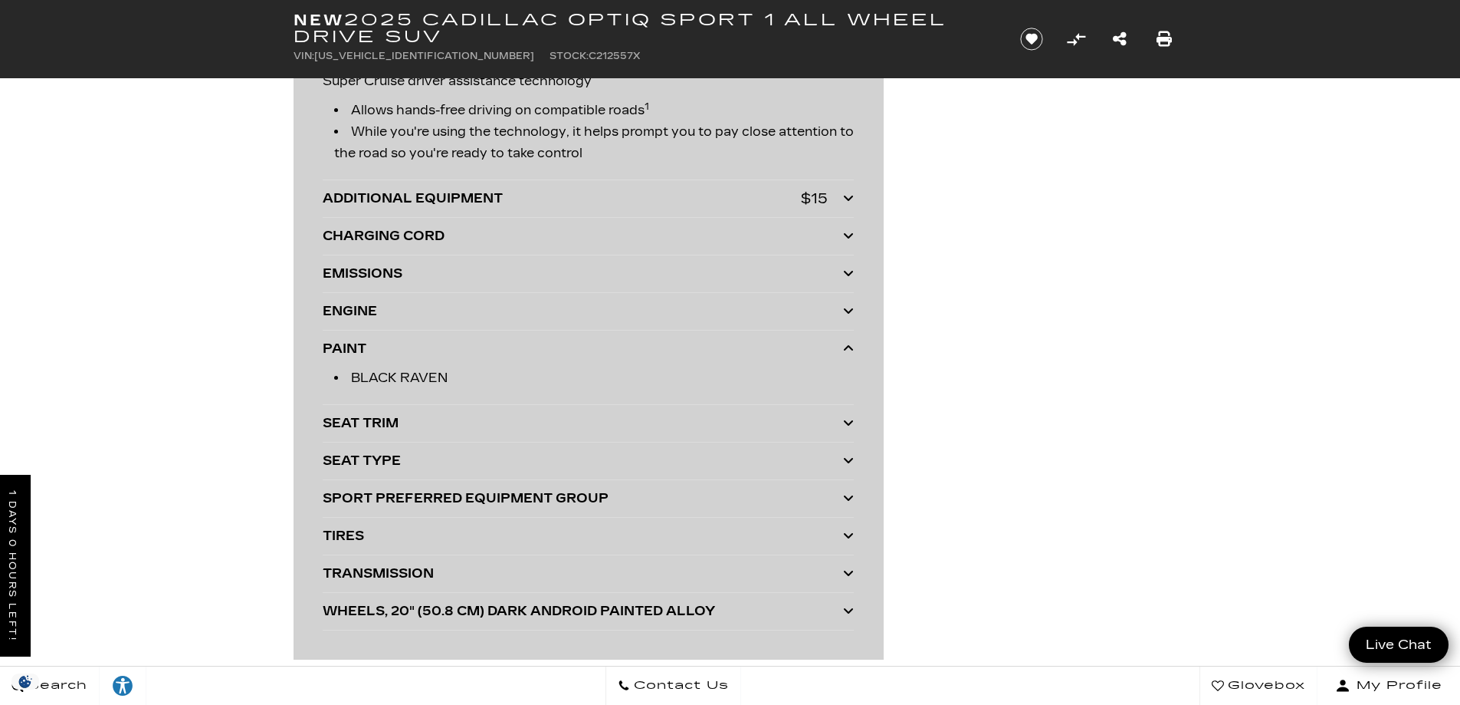
click at [846, 343] on icon at bounding box center [848, 348] width 11 height 12
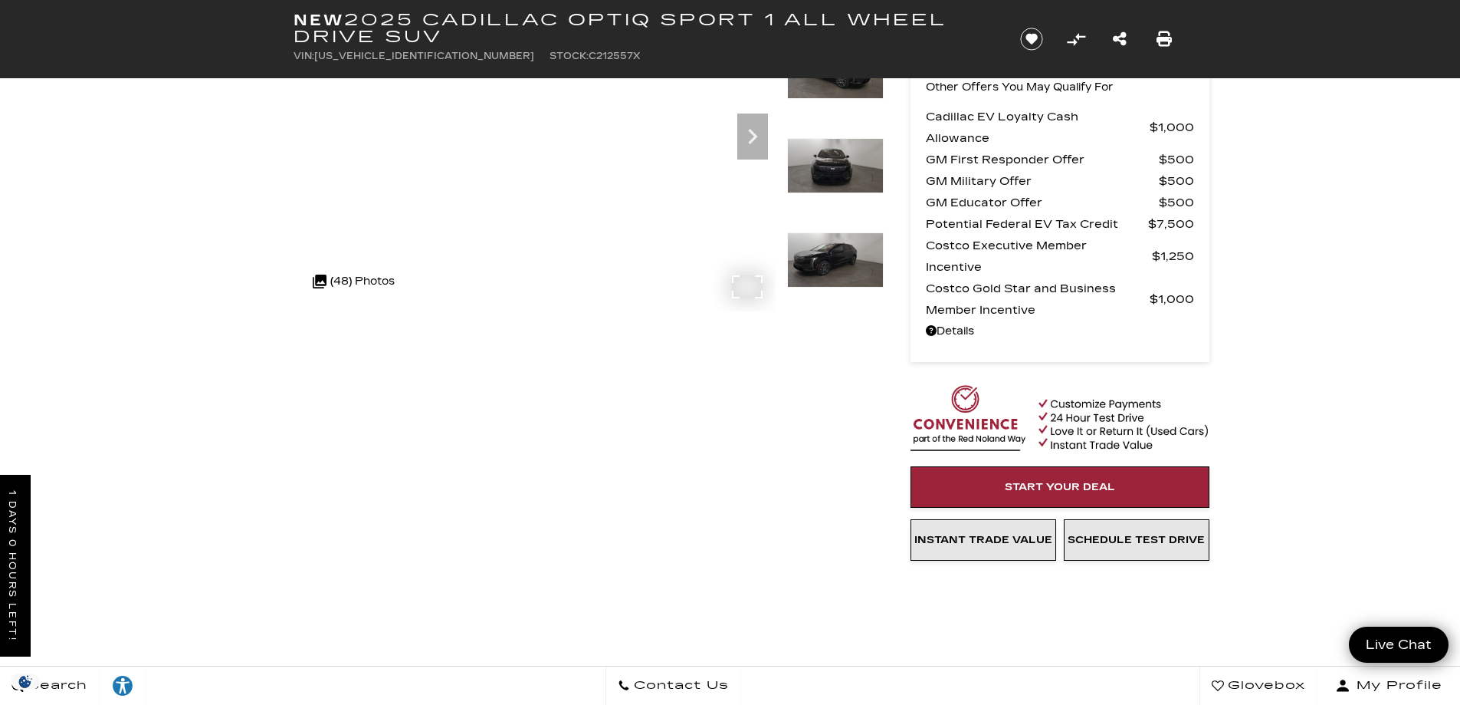
scroll to position [0, 0]
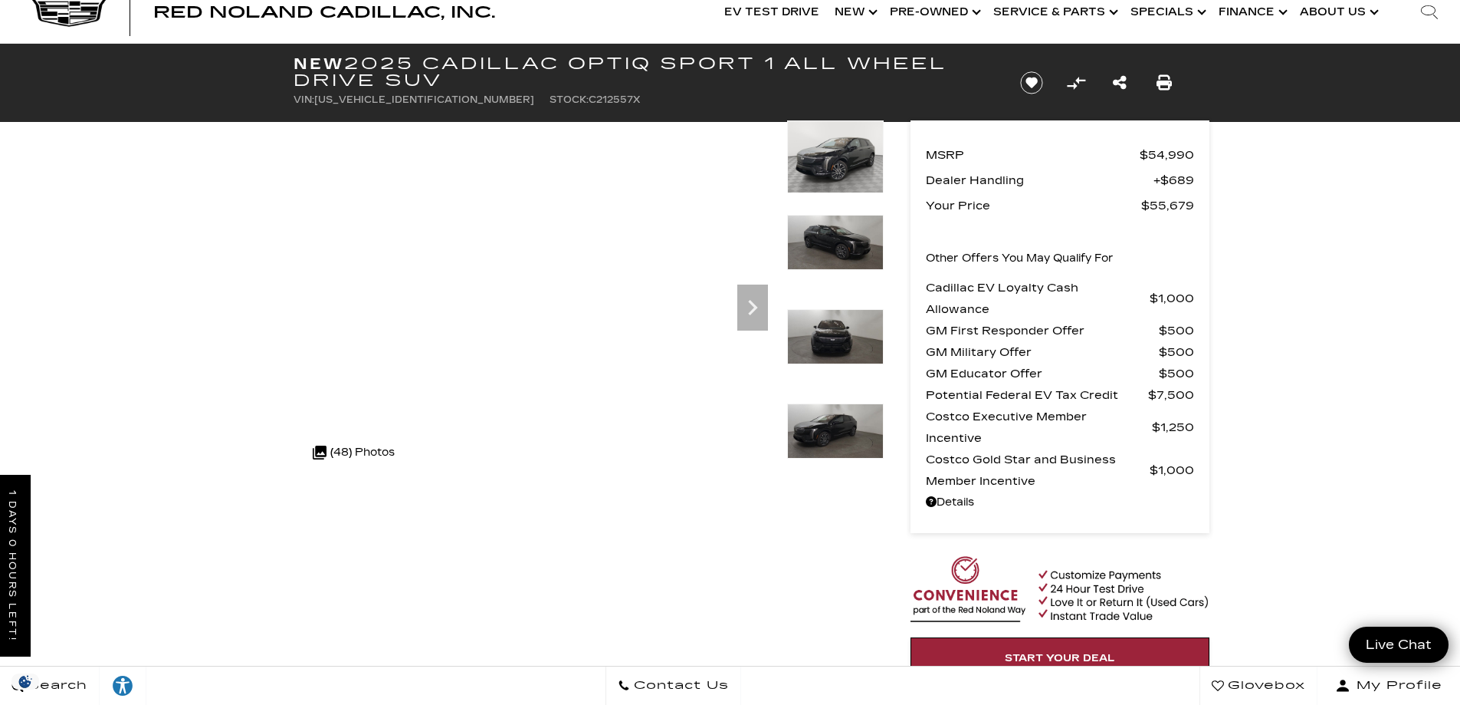
scroll to position [77, 0]
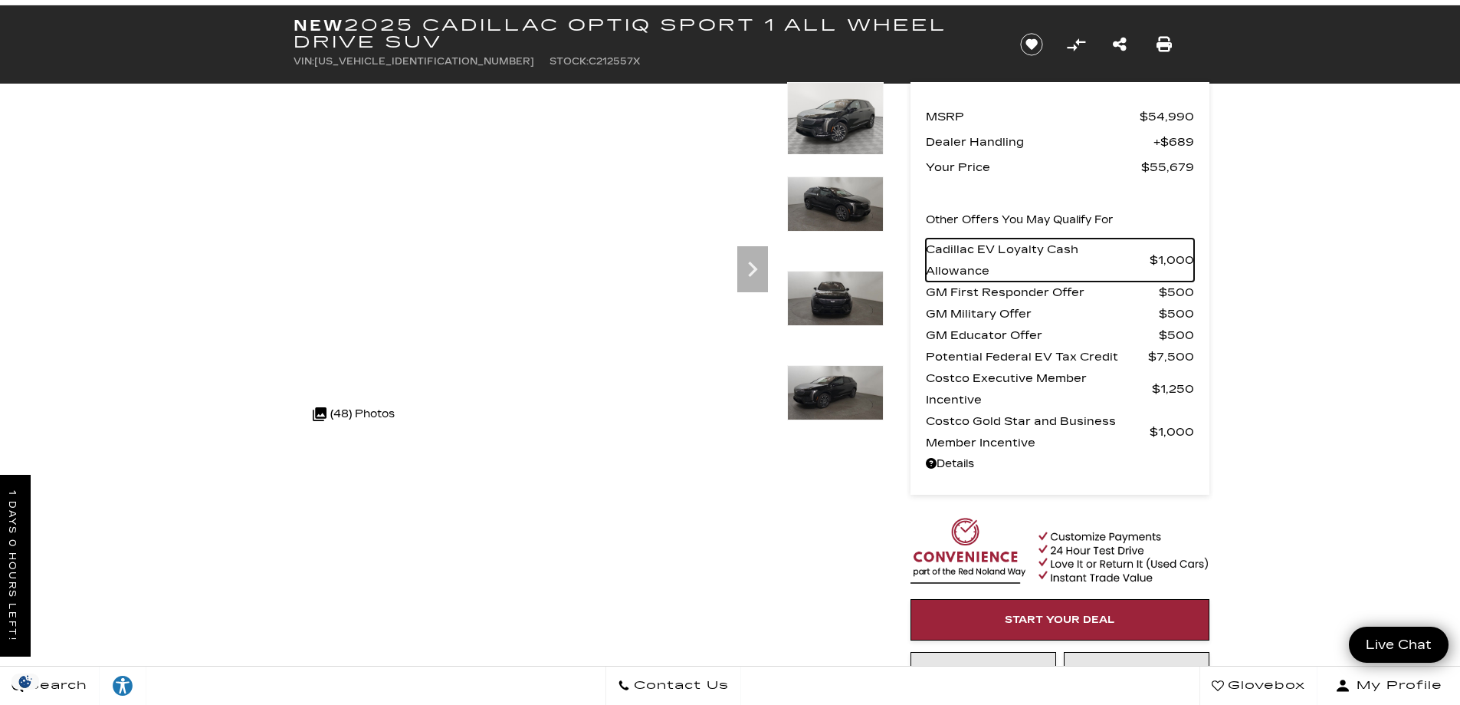
click at [1046, 251] on span "Cadillac EV Loyalty Cash Allowance" at bounding box center [1038, 259] width 224 height 43
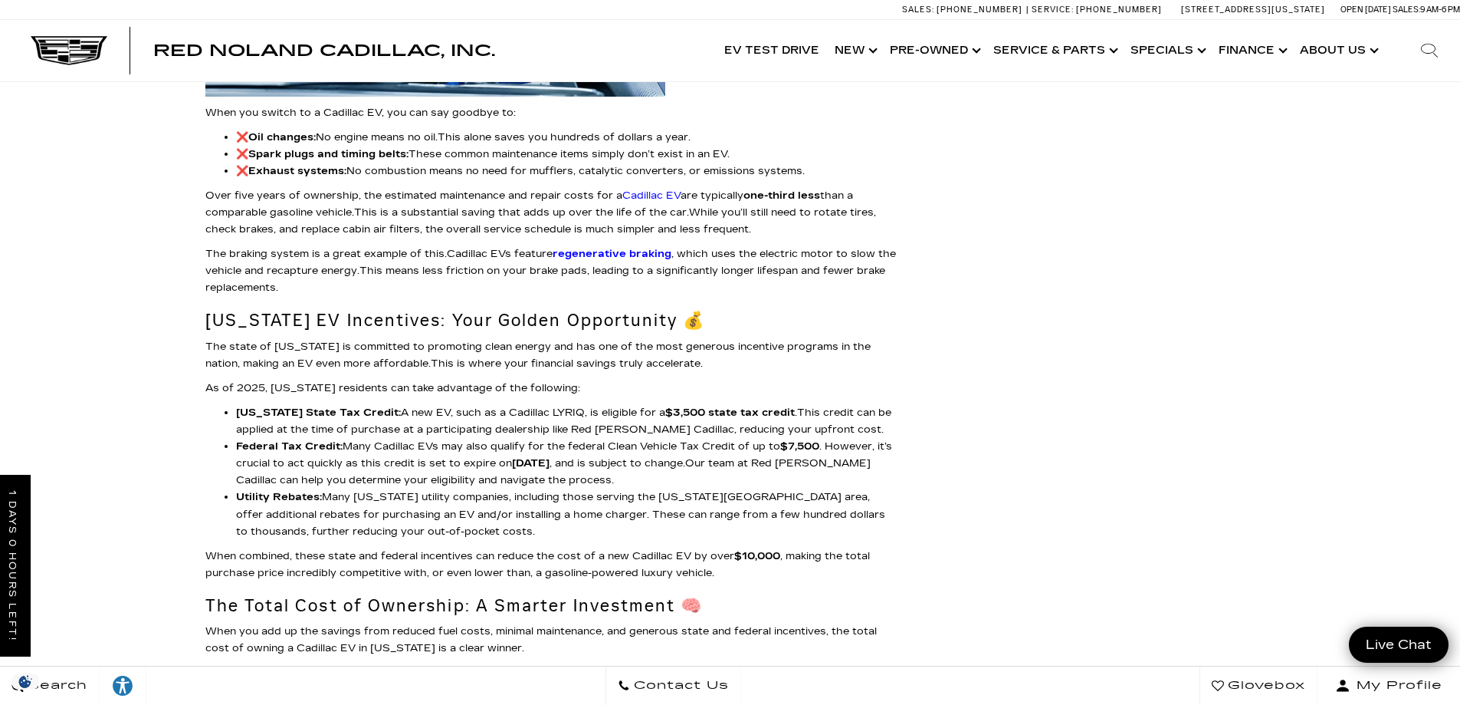
scroll to position [1993, 0]
